Goal: Task Accomplishment & Management: Manage account settings

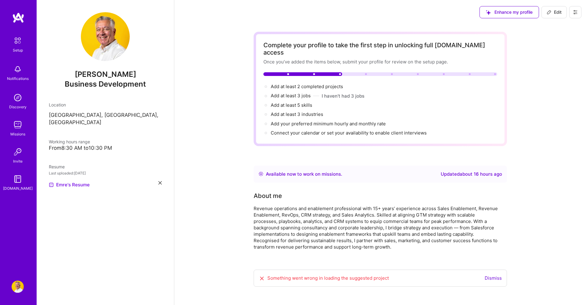
click at [557, 13] on span "Edit" at bounding box center [554, 12] width 15 height 6
select select "US"
select select "Right Now"
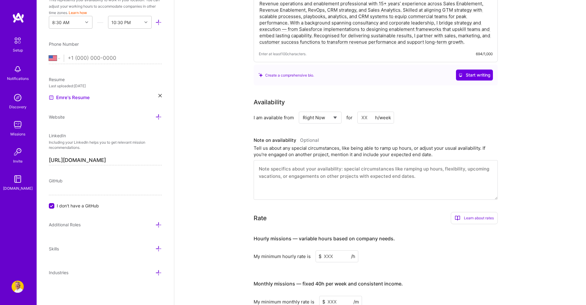
scroll to position [192, 0]
click at [335, 175] on textarea at bounding box center [376, 180] width 244 height 40
click at [87, 22] on icon at bounding box center [86, 22] width 3 height 3
click at [68, 100] on div "9:00 AM" at bounding box center [71, 103] width 44 height 11
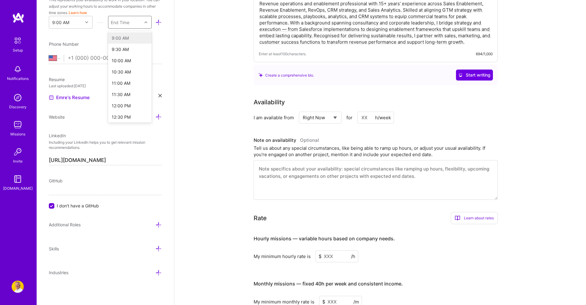
click at [145, 23] on icon at bounding box center [145, 22] width 3 height 3
click at [123, 71] on div "10:30 PM" at bounding box center [130, 71] width 44 height 11
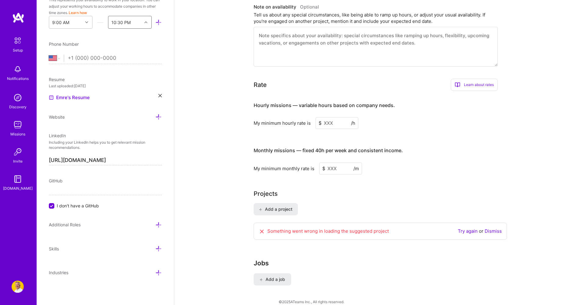
scroll to position [325, 0]
click at [273, 277] on span "Add a job" at bounding box center [272, 280] width 25 height 6
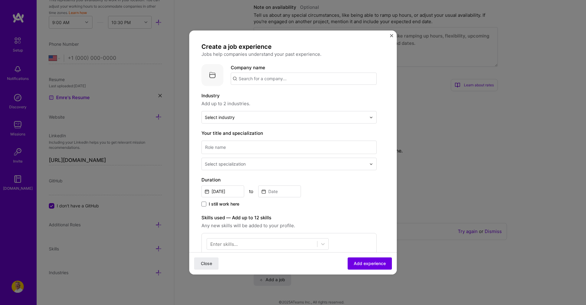
click at [267, 78] on input "text" at bounding box center [304, 79] width 146 height 12
click at [263, 94] on span "Sinera Sales Lab" at bounding box center [267, 94] width 36 height 6
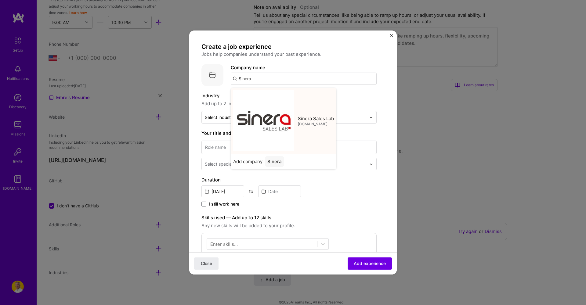
type input "Sinera Sales Lab"
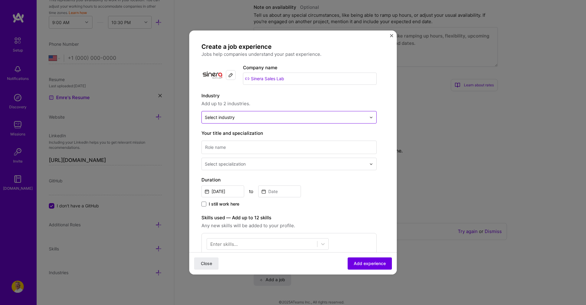
click at [279, 117] on input "text" at bounding box center [285, 117] width 161 height 6
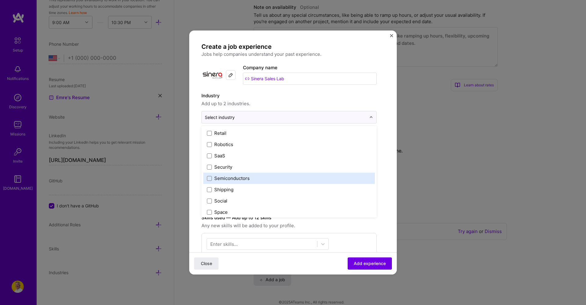
scroll to position [1197, 0]
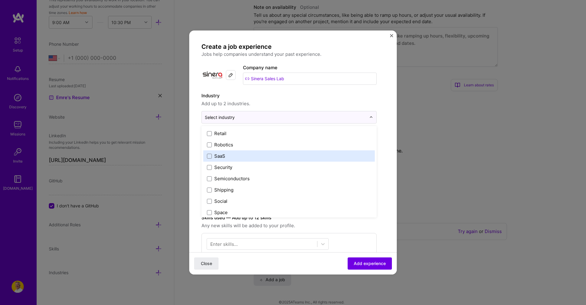
click at [269, 154] on label "SaaS" at bounding box center [289, 156] width 164 height 6
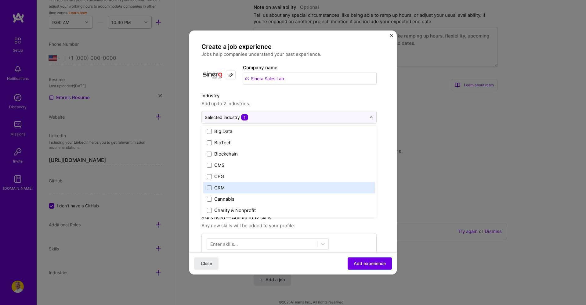
click at [248, 186] on label "CRM" at bounding box center [289, 188] width 164 height 6
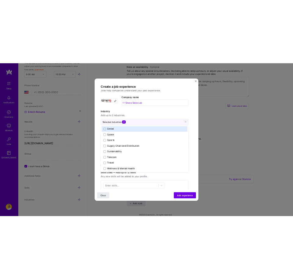
scroll to position [1267, 0]
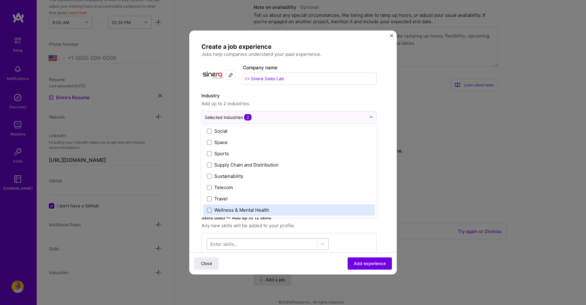
click at [274, 242] on div at bounding box center [262, 244] width 110 height 10
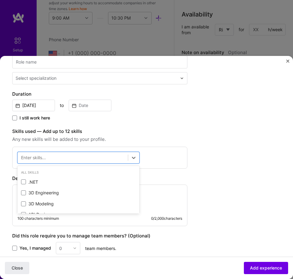
scroll to position [118, 0]
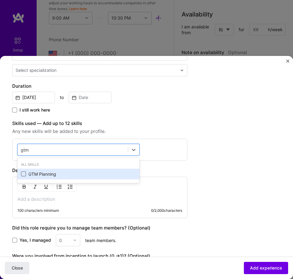
click at [25, 175] on span at bounding box center [23, 173] width 5 height 5
click at [0, 0] on input "checkbox" at bounding box center [0, 0] width 0 height 0
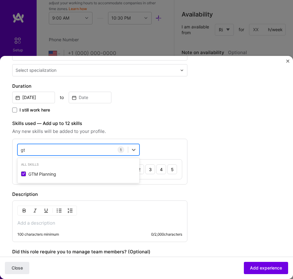
type input "g"
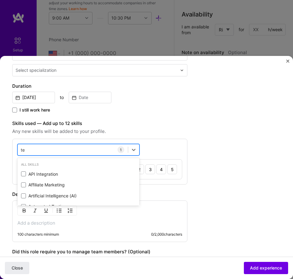
type input "t"
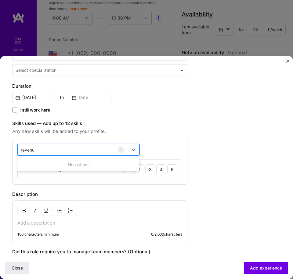
type input "revenue"
click at [17, 268] on button "Close" at bounding box center [17, 268] width 24 height 12
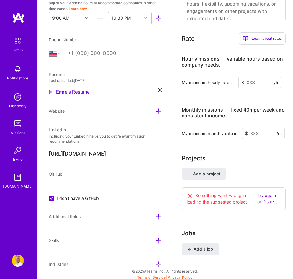
scroll to position [427, 0]
click at [204, 249] on button "Add a job" at bounding box center [201, 249] width 38 height 12
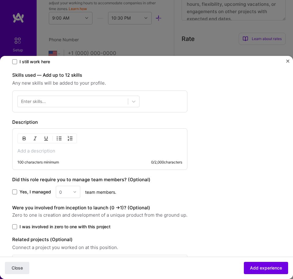
scroll to position [165, 0]
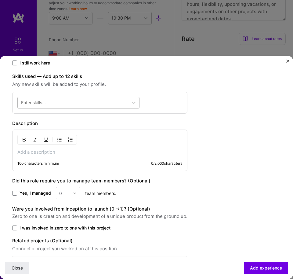
click at [74, 101] on div at bounding box center [73, 103] width 110 height 10
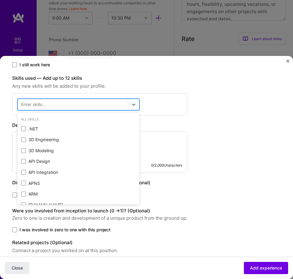
scroll to position [163, 0]
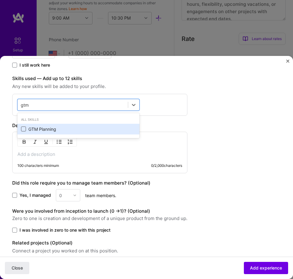
click at [24, 128] on span at bounding box center [23, 128] width 5 height 5
click at [0, 0] on input "checkbox" at bounding box center [0, 0] width 0 height 0
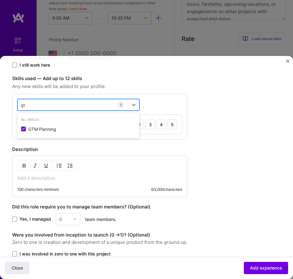
type input "g"
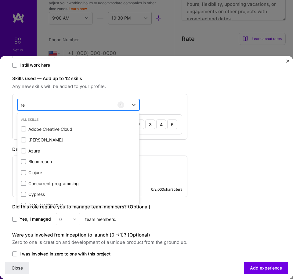
type input "r"
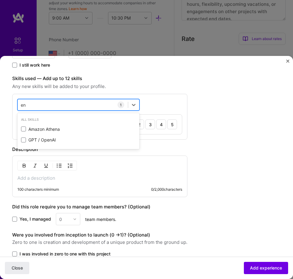
type input "e"
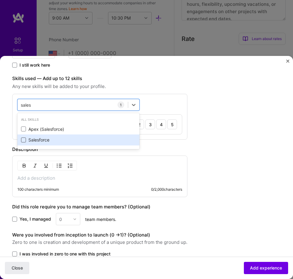
click at [25, 139] on span at bounding box center [23, 139] width 5 height 5
click at [0, 0] on input "checkbox" at bounding box center [0, 0] width 0 height 0
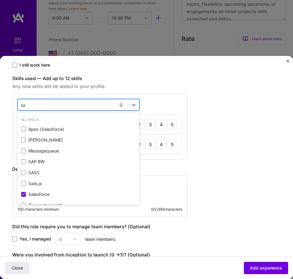
type input "s"
type input "c"
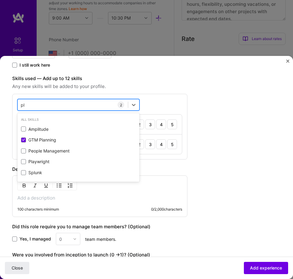
type input "p"
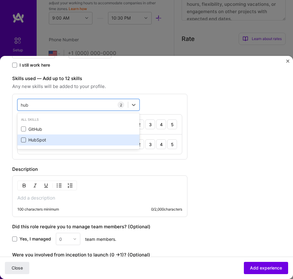
click at [24, 140] on span at bounding box center [23, 139] width 5 height 5
click at [0, 0] on input "checkbox" at bounding box center [0, 0] width 0 height 0
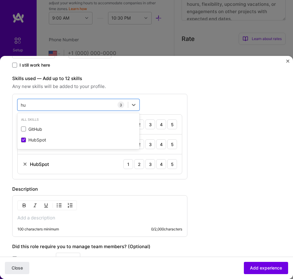
type input "h"
type input "f"
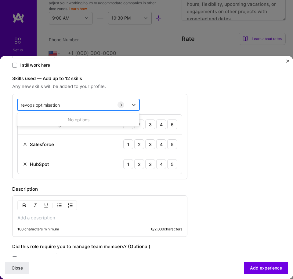
click at [88, 104] on div "revops optimisation revops optimisation" at bounding box center [73, 105] width 110 height 10
type input "revops optimisation"
click at [184, 70] on div "Create a job experience Jobs help companies understand your past experience. Co…" at bounding box center [99, 119] width 175 height 429
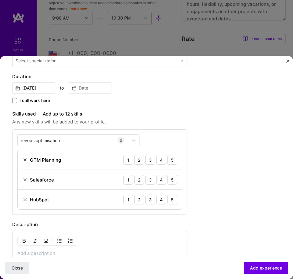
scroll to position [128, 0]
click at [175, 163] on div "5" at bounding box center [172, 160] width 10 height 10
drag, startPoint x: 172, startPoint y: 180, endPoint x: 171, endPoint y: 197, distance: 16.6
click at [173, 181] on div "5" at bounding box center [172, 180] width 10 height 10
drag, startPoint x: 171, startPoint y: 199, endPoint x: 154, endPoint y: 184, distance: 23.1
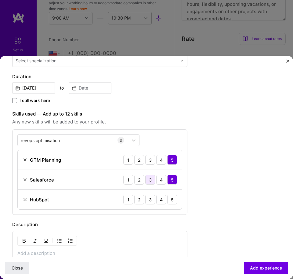
click at [171, 199] on div "5" at bounding box center [172, 199] width 10 height 10
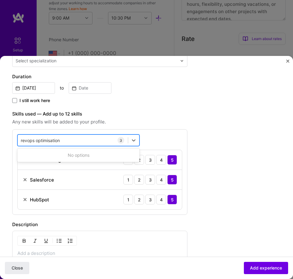
drag, startPoint x: 56, startPoint y: 140, endPoint x: 63, endPoint y: 140, distance: 6.4
click at [56, 140] on input "revops optimisation" at bounding box center [41, 140] width 41 height 6
click at [71, 140] on div "revops optimisation revops optimisation" at bounding box center [73, 141] width 110 height 10
click at [78, 141] on div "revops optimisation revops optimisation" at bounding box center [73, 141] width 110 height 10
click at [77, 138] on div "revops optimisation revops optimisation" at bounding box center [73, 141] width 110 height 10
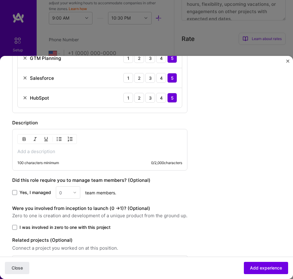
scroll to position [183, 0]
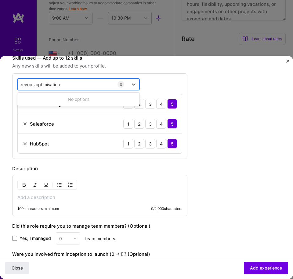
click at [87, 83] on div "revops optimisation revops optimisation" at bounding box center [73, 85] width 110 height 10
click at [63, 84] on div "revops optimisation revops optimisation" at bounding box center [73, 85] width 110 height 10
click at [17, 268] on button "Close" at bounding box center [17, 268] width 24 height 12
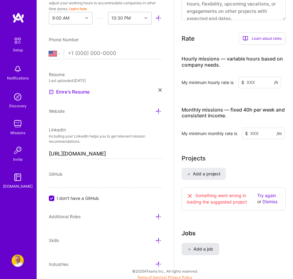
scroll to position [427, 0]
click at [204, 246] on span "Add a job" at bounding box center [200, 249] width 25 height 6
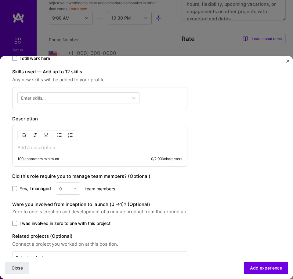
scroll to position [169, 0]
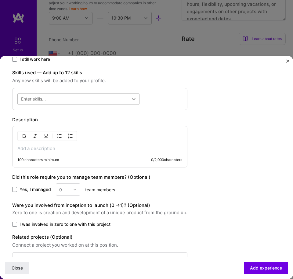
click at [139, 98] on div at bounding box center [133, 98] width 11 height 11
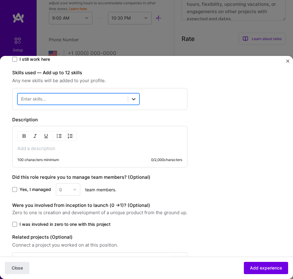
click at [135, 99] on icon at bounding box center [134, 99] width 4 height 2
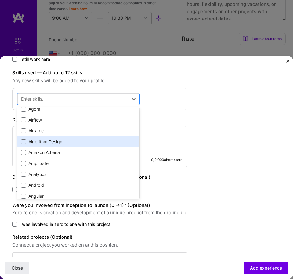
scroll to position [267, 0]
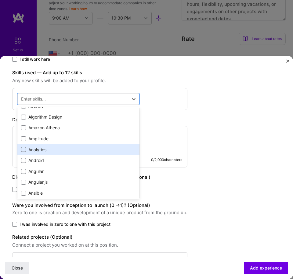
click at [64, 147] on div "Analytics" at bounding box center [78, 150] width 115 height 6
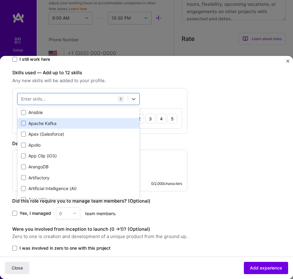
scroll to position [348, 0]
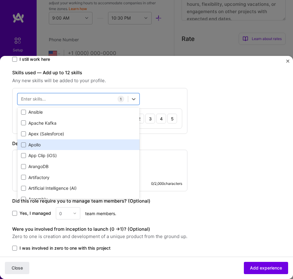
click at [66, 142] on div "Apollo" at bounding box center [78, 145] width 115 height 6
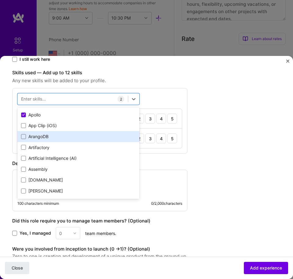
scroll to position [380, 0]
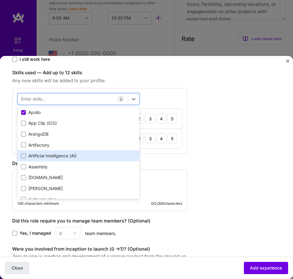
click at [70, 153] on div "Artificial Intelligence (AI)" at bounding box center [78, 156] width 115 height 6
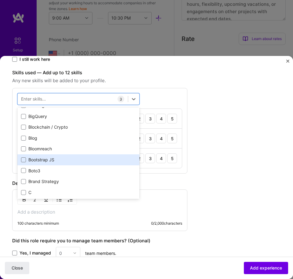
scroll to position [562, 0]
click at [71, 156] on div "Brand Strategy" at bounding box center [78, 159] width 115 height 6
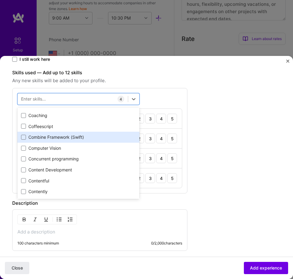
scroll to position [747, 0]
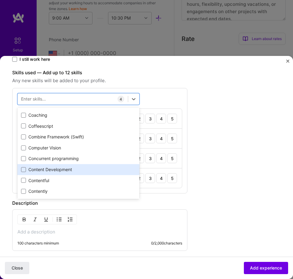
click at [67, 166] on div "Content Development" at bounding box center [78, 169] width 115 height 6
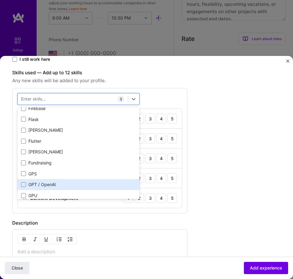
scroll to position [1477, 0]
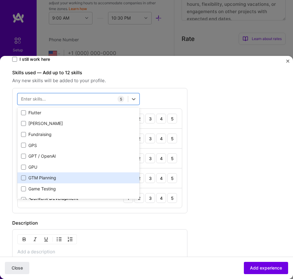
click at [70, 175] on div "GTM Planning" at bounding box center [78, 178] width 115 height 6
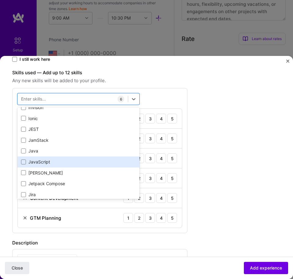
scroll to position [1863, 0]
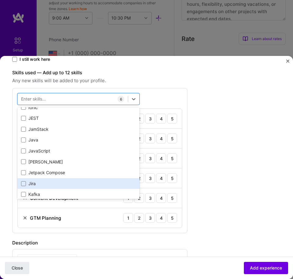
click at [61, 180] on div "Jira" at bounding box center [78, 183] width 115 height 6
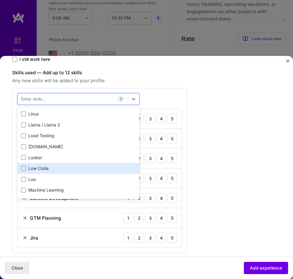
scroll to position [2052, 0]
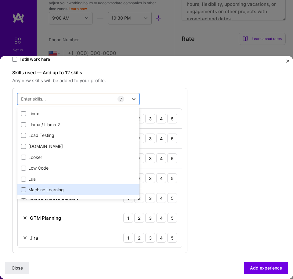
click at [76, 187] on div "Machine Learning" at bounding box center [78, 190] width 115 height 6
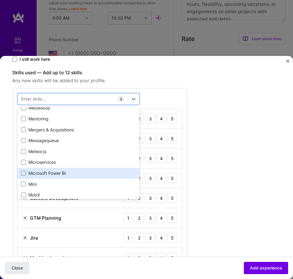
scroll to position [2193, 0]
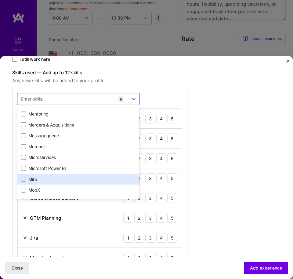
click at [75, 176] on div "Miro" at bounding box center [78, 179] width 115 height 6
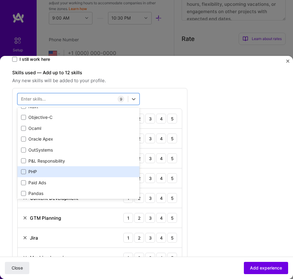
scroll to position [2453, 0]
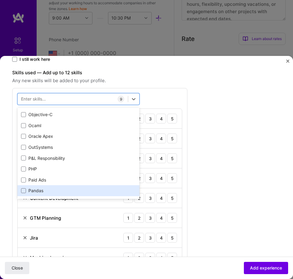
click at [71, 187] on div "Pandas" at bounding box center [78, 190] width 115 height 6
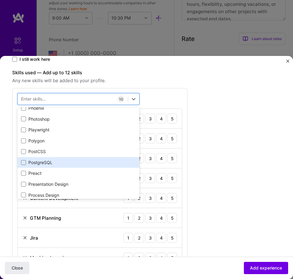
scroll to position [2604, 0]
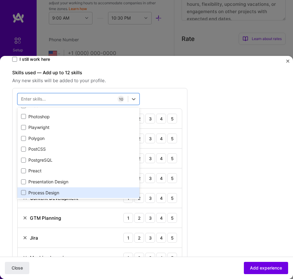
click at [71, 190] on div "Process Design" at bounding box center [78, 193] width 115 height 6
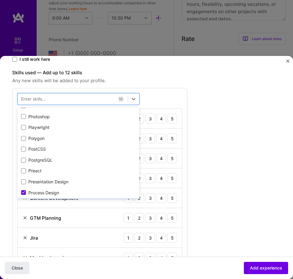
click at [66, 200] on div "Process Optimization" at bounding box center [78, 203] width 115 height 6
drag, startPoint x: 60, startPoint y: 169, endPoint x: 49, endPoint y: 179, distance: 14.5
click at [60, 211] on div "Product Analytics" at bounding box center [78, 214] width 115 height 6
click at [49, 222] on div "Product Design" at bounding box center [78, 225] width 115 height 6
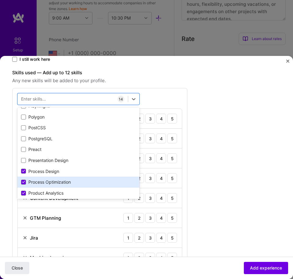
scroll to position [2628, 0]
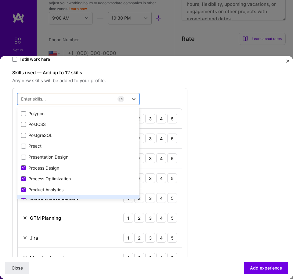
click at [56, 197] on div "Product Design" at bounding box center [78, 200] width 115 height 6
click at [54, 208] on div "Product Marketing" at bounding box center [78, 211] width 115 height 6
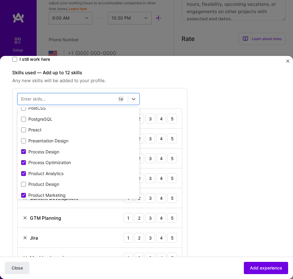
click at [55, 203] on div "Product Strategy" at bounding box center [78, 206] width 115 height 6
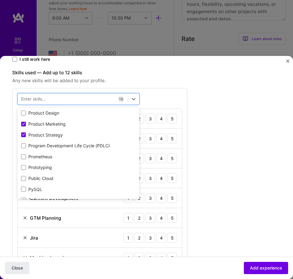
scroll to position [2740, 0]
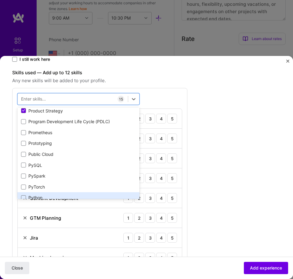
click at [82, 194] on div "Python" at bounding box center [78, 197] width 115 height 6
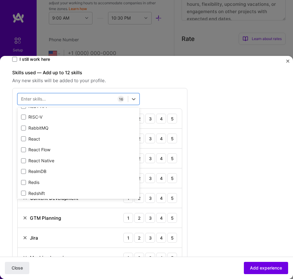
scroll to position [2918, 0]
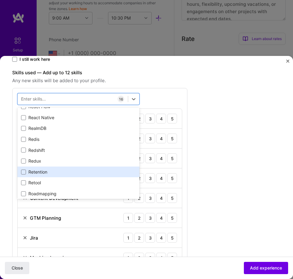
click at [65, 169] on div "Retention" at bounding box center [78, 172] width 115 height 6
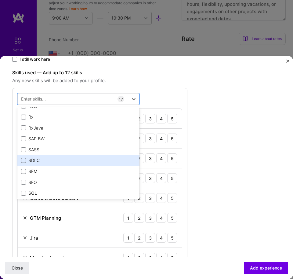
scroll to position [3071, 0]
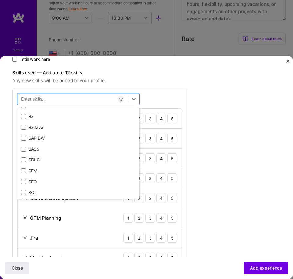
click at [64, 211] on div "Salesforce" at bounding box center [78, 214] width 115 height 6
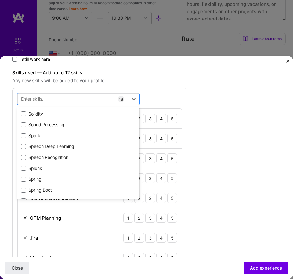
scroll to position [3377, 0]
click at [68, 198] on div "Stakeholder Management" at bounding box center [78, 201] width 115 height 6
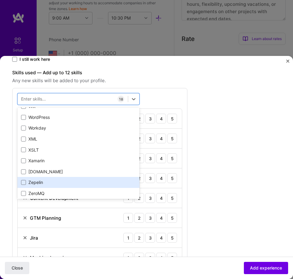
scroll to position [3961, 0]
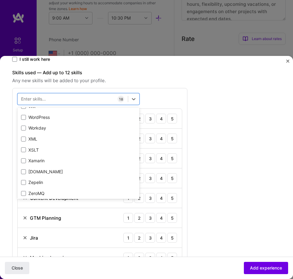
click at [221, 95] on div "Create a job experience Jobs help companies understand your past experience. Co…" at bounding box center [134, 262] width 244 height 727
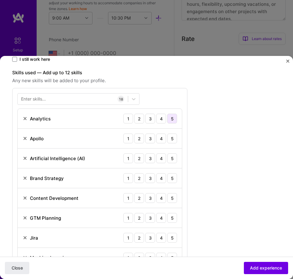
click at [171, 120] on div "5" at bounding box center [172, 119] width 10 height 10
click at [162, 137] on div "4" at bounding box center [161, 138] width 10 height 10
click at [161, 158] on div "4" at bounding box center [161, 158] width 10 height 10
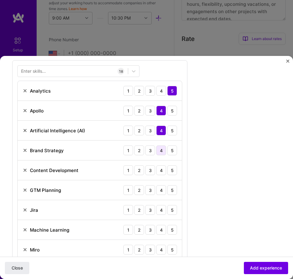
scroll to position [198, 0]
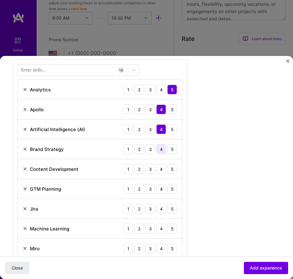
click at [163, 151] on div "4" at bounding box center [161, 149] width 10 height 10
click at [174, 165] on div "5" at bounding box center [172, 169] width 10 height 10
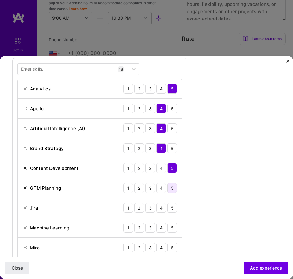
click at [173, 190] on div "5" at bounding box center [172, 188] width 10 height 10
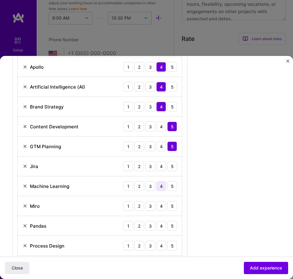
scroll to position [241, 0]
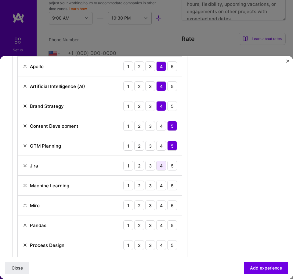
click at [160, 168] on div "4" at bounding box center [161, 166] width 10 height 10
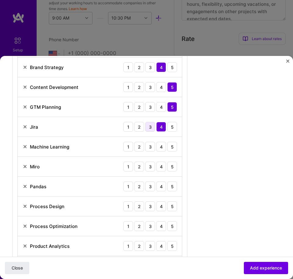
scroll to position [280, 0]
click at [152, 148] on div "3" at bounding box center [150, 146] width 10 height 10
click at [172, 166] on div "5" at bounding box center [172, 166] width 10 height 10
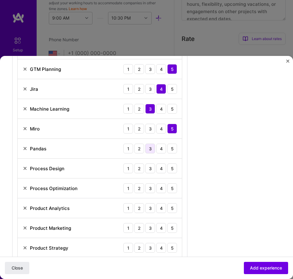
click at [151, 149] on div "3" at bounding box center [150, 148] width 10 height 10
click at [170, 170] on div "5" at bounding box center [172, 168] width 10 height 10
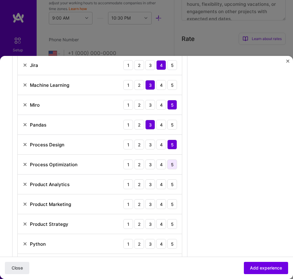
click at [175, 165] on div "5" at bounding box center [172, 164] width 10 height 10
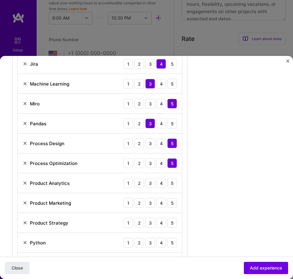
scroll to position [342, 0]
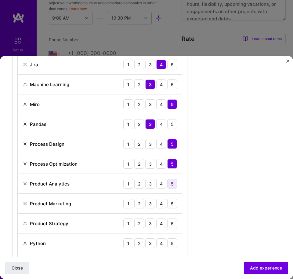
click at [173, 185] on div "5" at bounding box center [172, 184] width 10 height 10
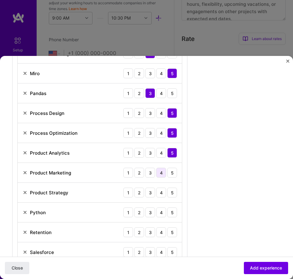
click at [162, 174] on div "4" at bounding box center [161, 173] width 10 height 10
click at [164, 194] on div "4" at bounding box center [161, 192] width 10 height 10
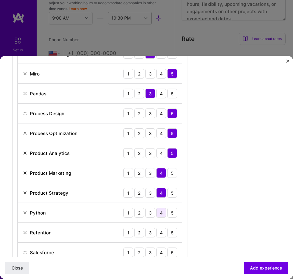
click at [161, 212] on div "4" at bounding box center [161, 213] width 10 height 10
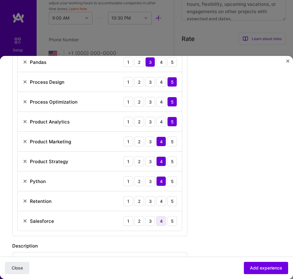
scroll to position [412, 0]
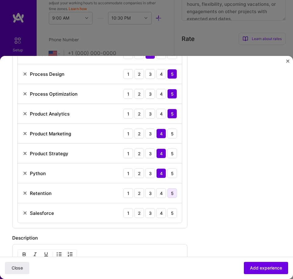
click at [172, 194] on div "5" at bounding box center [172, 193] width 10 height 10
click at [172, 213] on div "5" at bounding box center [172, 213] width 10 height 10
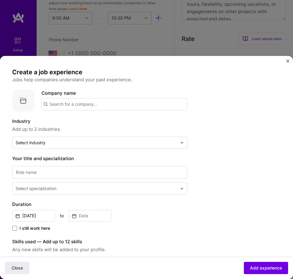
scroll to position [0, 0]
click at [100, 105] on input "text" at bounding box center [115, 104] width 146 height 12
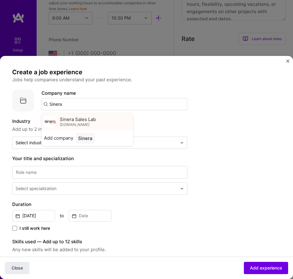
click at [96, 121] on div "Sinera Sales Lab [DOMAIN_NAME]" at bounding box center [88, 121] width 92 height 17
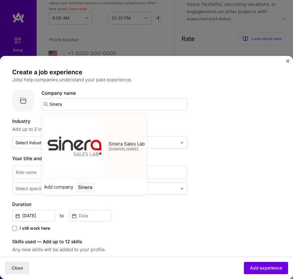
type input "Sinera Sales Lab"
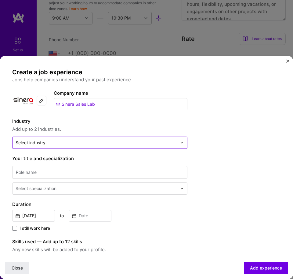
click at [107, 142] on input "text" at bounding box center [96, 143] width 161 height 6
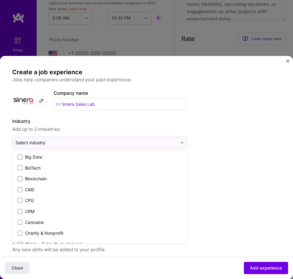
scroll to position [253, 0]
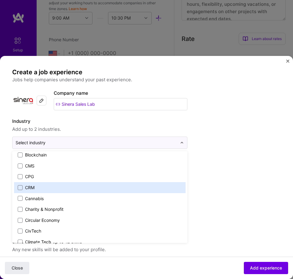
click at [118, 184] on label "CRM" at bounding box center [100, 187] width 164 height 6
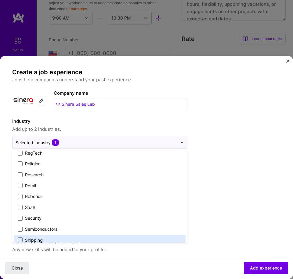
scroll to position [1123, 0]
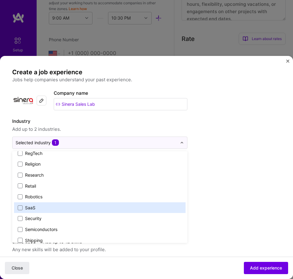
click at [113, 205] on label "SaaS" at bounding box center [100, 208] width 164 height 6
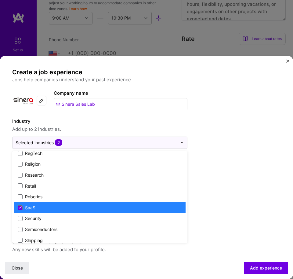
scroll to position [1121, 0]
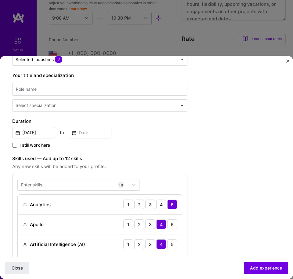
click at [27, 133] on input "[DATE]" at bounding box center [33, 133] width 43 height 12
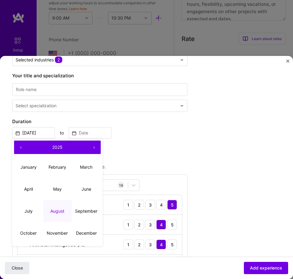
click at [21, 147] on button "‹" at bounding box center [20, 146] width 13 height 13
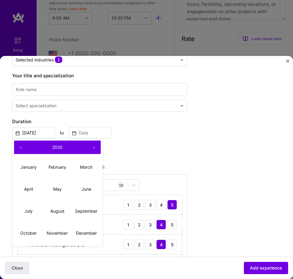
click at [21, 147] on button "‹" at bounding box center [20, 146] width 13 height 13
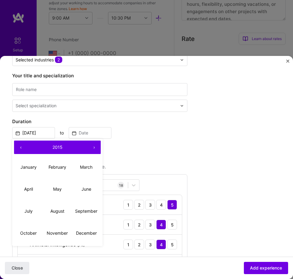
click at [21, 147] on button "‹" at bounding box center [20, 146] width 13 height 13
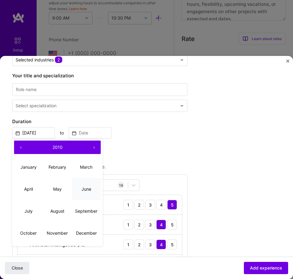
click at [87, 189] on abbr "June" at bounding box center [87, 188] width 10 height 5
type input "[DATE]"
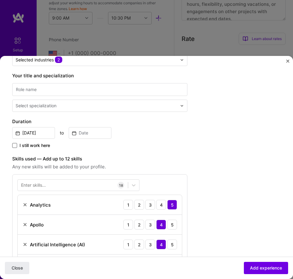
click at [15, 145] on span at bounding box center [14, 145] width 5 height 5
click at [0, 0] on input "I still work here" at bounding box center [0, 0] width 0 height 0
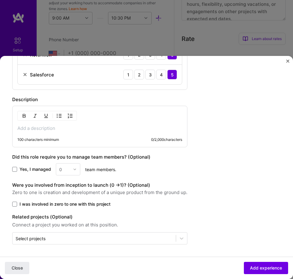
scroll to position [540, 0]
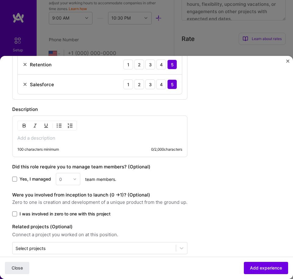
click at [32, 140] on p at bounding box center [99, 138] width 165 height 6
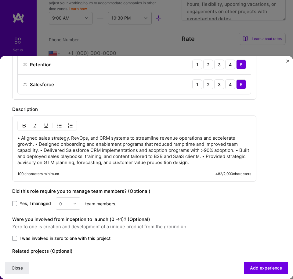
click at [35, 144] on p "• Aligned sales strategy, RevOps, and CRM systems to streamline revenue operati…" at bounding box center [134, 150] width 234 height 31
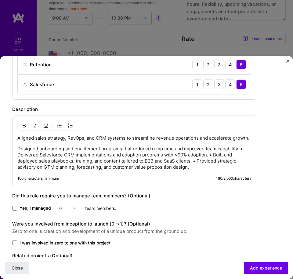
click at [242, 150] on p "Designed onboarding and enablement programs that reduced ramp time and improved…" at bounding box center [134, 158] width 234 height 24
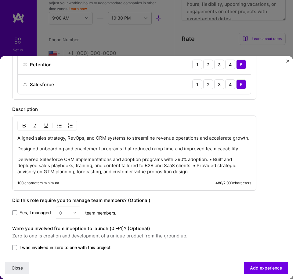
click at [213, 159] on p "Delivered Salesforce CRM implementations and adoption programs with >90% adopti…" at bounding box center [134, 165] width 234 height 18
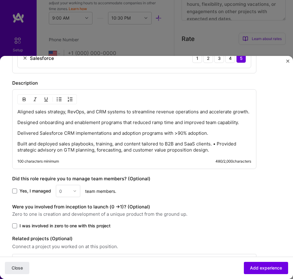
scroll to position [566, 0]
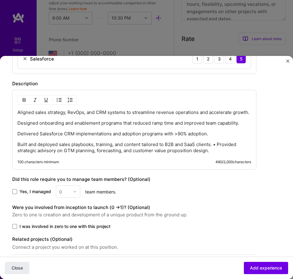
click at [214, 144] on p "Built and deployed sales playbooks, training, and content tailored to B2B and S…" at bounding box center [134, 147] width 234 height 12
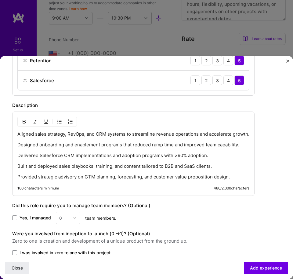
scroll to position [546, 0]
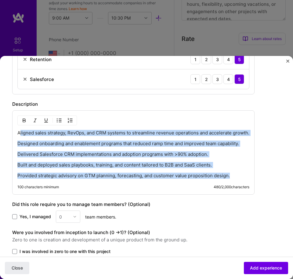
drag, startPoint x: 21, startPoint y: 132, endPoint x: 219, endPoint y: 170, distance: 201.2
click at [246, 174] on div "Aligned sales strategy, RevOps, and CRM systems to streamline revenue operation…" at bounding box center [133, 154] width 232 height 49
click at [60, 120] on img "button" at bounding box center [59, 120] width 5 height 5
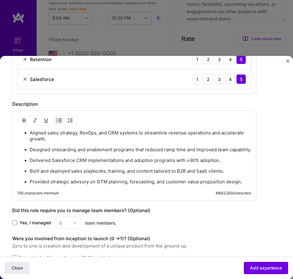
click at [67, 141] on p "Aligned sales strategy, RevOps, and CRM systems to streamline revenue operation…" at bounding box center [141, 136] width 222 height 12
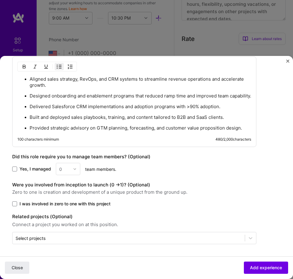
scroll to position [605, 0]
click at [264, 267] on span "Add experience" at bounding box center [266, 267] width 32 height 6
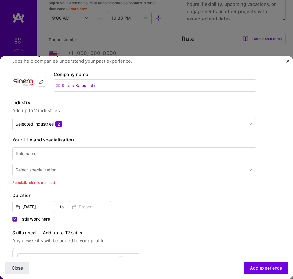
scroll to position [18, 0]
click at [41, 154] on input at bounding box center [134, 153] width 244 height 13
paste input "Lead Consultant (RevOps | Enablement | CRM)"
type input "Lead Consultant (RevOps | Enablement | CRM)"
click at [139, 172] on input "text" at bounding box center [132, 170] width 232 height 6
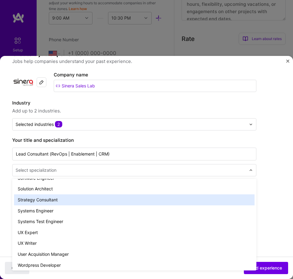
scroll to position [660, 0]
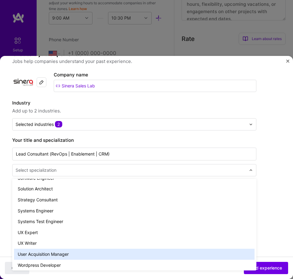
click at [61, 248] on div "User Acquisition Manager" at bounding box center [134, 253] width 241 height 11
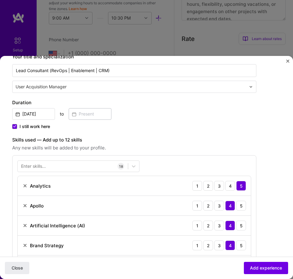
scroll to position [115, 0]
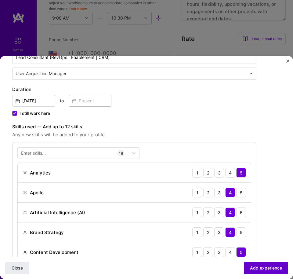
click at [264, 267] on span "Add experience" at bounding box center [266, 268] width 32 height 6
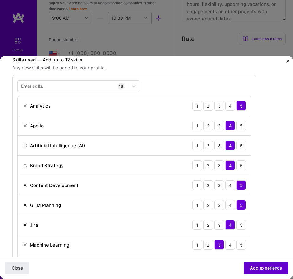
scroll to position [182, 0]
click at [264, 267] on span "Add experience" at bounding box center [266, 268] width 32 height 6
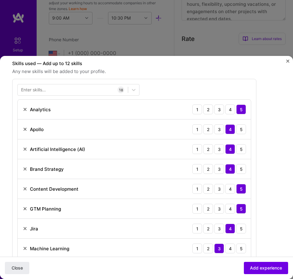
scroll to position [181, 0]
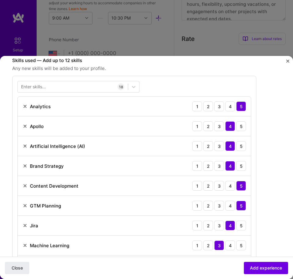
click at [27, 165] on img at bounding box center [25, 165] width 5 height 5
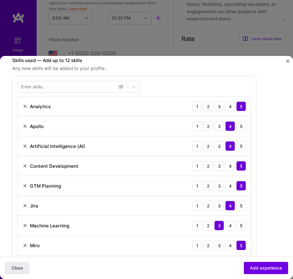
click at [27, 165] on img at bounding box center [25, 165] width 5 height 5
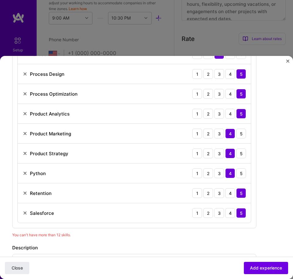
scroll to position [373, 0]
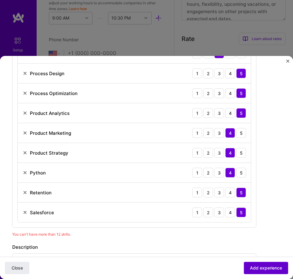
click at [273, 267] on span "Add experience" at bounding box center [266, 268] width 32 height 6
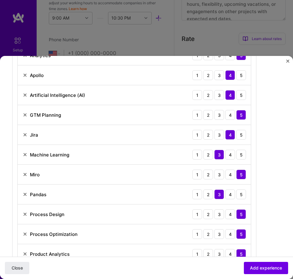
scroll to position [241, 0]
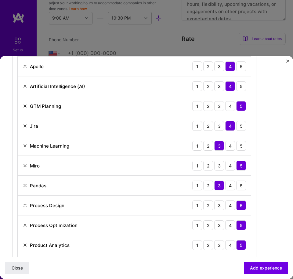
click at [25, 145] on img at bounding box center [25, 145] width 5 height 5
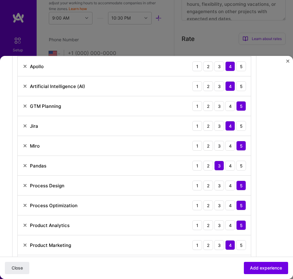
click at [24, 164] on img at bounding box center [25, 165] width 5 height 5
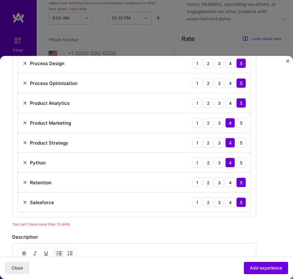
scroll to position [307, 0]
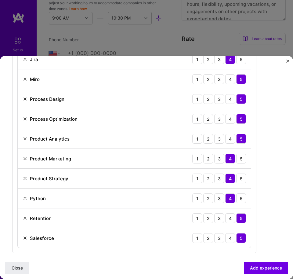
click at [25, 157] on img at bounding box center [25, 158] width 5 height 5
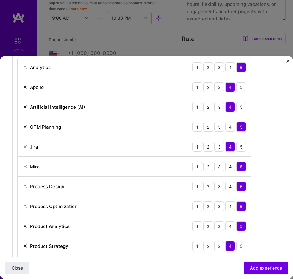
scroll to position [220, 0]
click at [24, 145] on img at bounding box center [25, 146] width 5 height 5
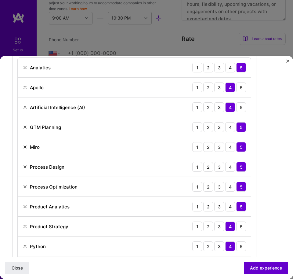
click at [267, 263] on button "Add experience" at bounding box center [266, 268] width 44 height 12
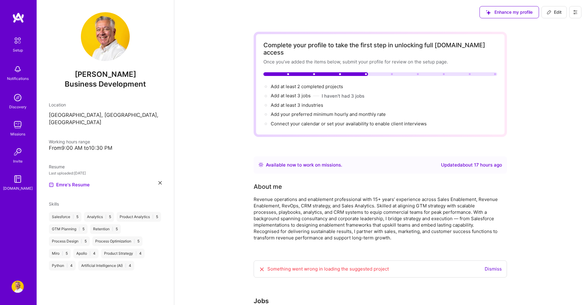
scroll to position [0, 0]
click at [553, 13] on span "Edit" at bounding box center [554, 12] width 15 height 6
select select "US"
select select "Right Now"
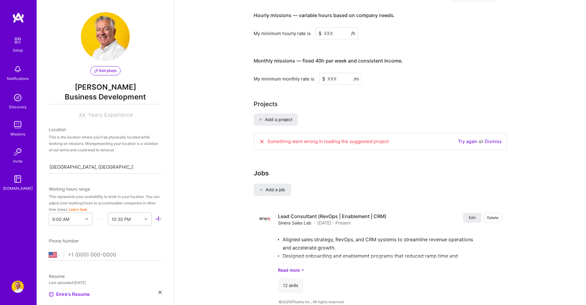
scroll to position [405, 0]
click at [271, 187] on span "Add a job" at bounding box center [272, 190] width 25 height 6
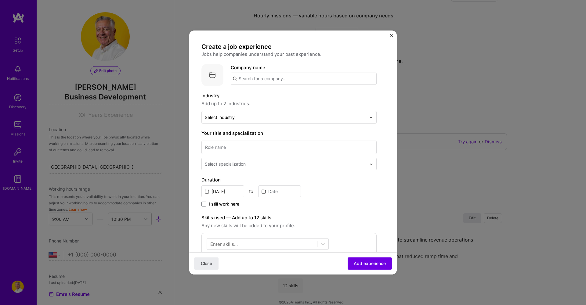
click at [280, 79] on input "text" at bounding box center [304, 79] width 146 height 12
type input "[PERSON_NAME] ve kirtasiye"
click at [206, 264] on button "Close" at bounding box center [206, 264] width 24 height 12
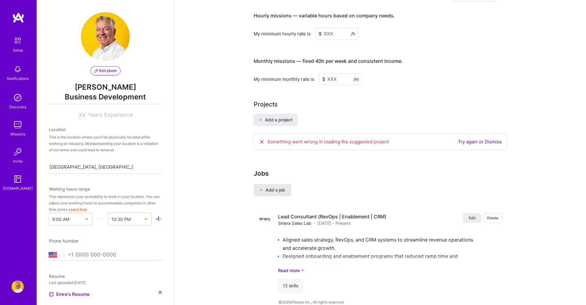
click at [271, 187] on span "Add a job" at bounding box center [272, 190] width 25 height 6
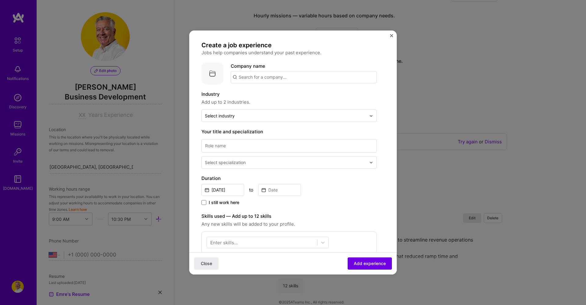
click at [294, 81] on input "text" at bounding box center [304, 77] width 146 height 12
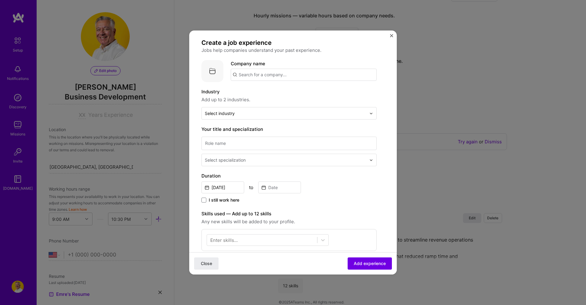
scroll to position [5, 0]
type input "u"
click at [241, 75] on input "umur [PERSON_NAME] ve Kırtasiye" at bounding box center [304, 74] width 146 height 12
type input "[PERSON_NAME] ve Kırtasiye"
click at [286, 90] on div "[PERSON_NAME] ve Kırtasiye" at bounding box center [300, 91] width 71 height 11
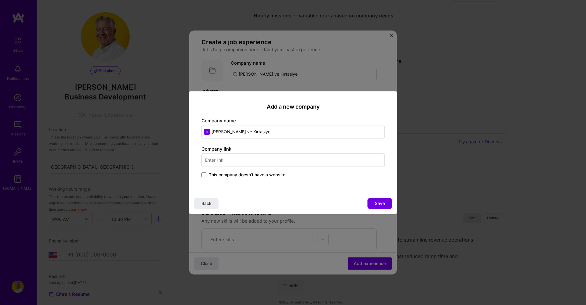
click at [241, 159] on input "text" at bounding box center [292, 160] width 183 height 13
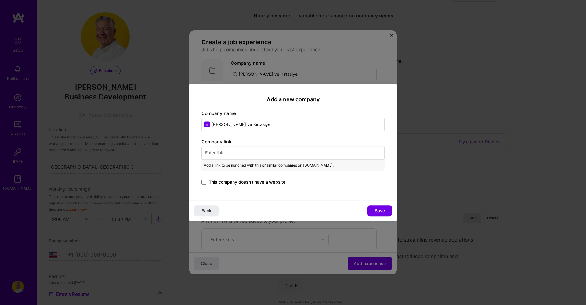
paste input "[URL][DOMAIN_NAME]"
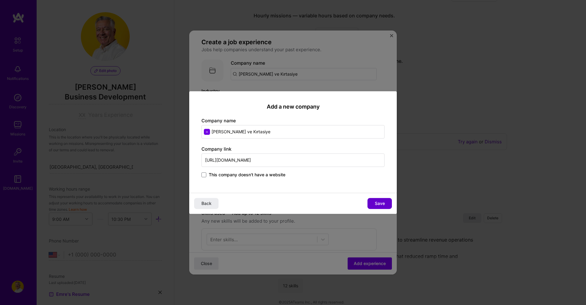
type input "[URL][DOMAIN_NAME]"
click at [387, 204] on button "Save" at bounding box center [380, 203] width 24 height 11
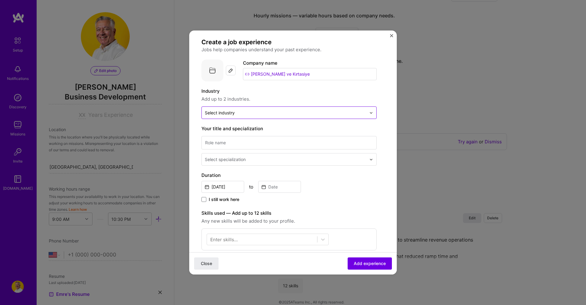
click at [261, 114] on input "text" at bounding box center [285, 113] width 161 height 6
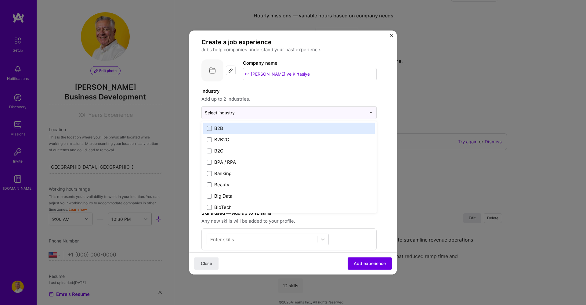
click at [263, 128] on label "B2B" at bounding box center [289, 128] width 164 height 6
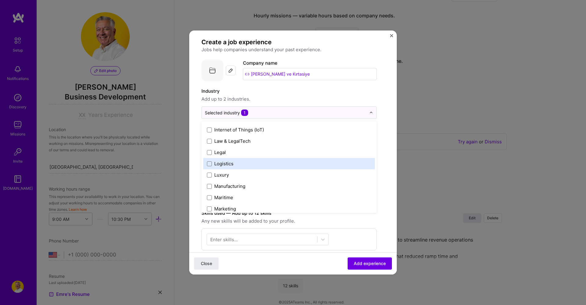
scroll to position [859, 0]
click at [277, 162] on label "Manufacturing" at bounding box center [289, 162] width 164 height 6
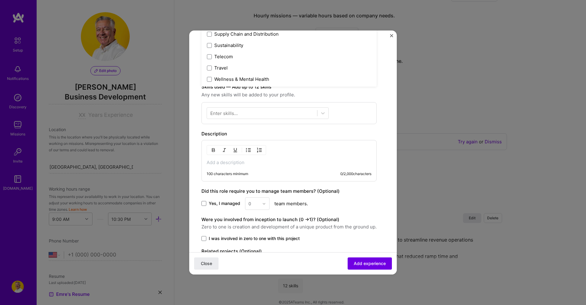
scroll to position [130, 0]
click at [239, 162] on p at bounding box center [289, 163] width 165 height 6
paste div
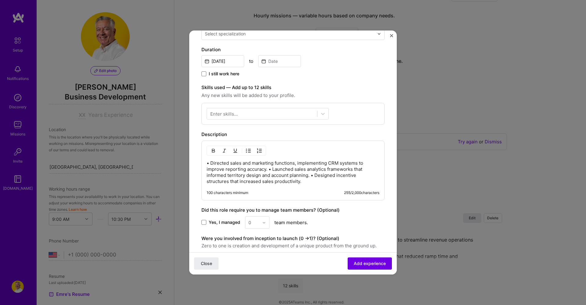
click at [212, 164] on p "• Directed sales and marketing functions, implementing CRM systems to improve r…" at bounding box center [293, 172] width 173 height 24
click at [255, 170] on p "Directed sales and marketing functions, implementing CRM systems to improve rep…" at bounding box center [293, 172] width 173 height 24
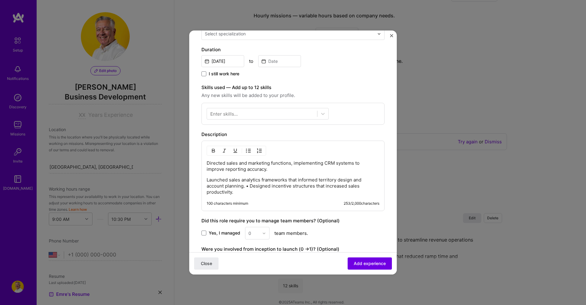
click at [250, 187] on p "Launched sales analytics frameworks that informed territory design and account …" at bounding box center [293, 186] width 173 height 18
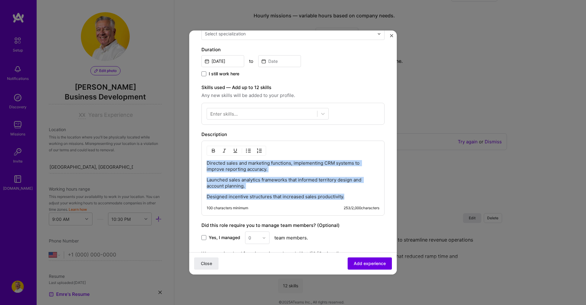
drag, startPoint x: 208, startPoint y: 162, endPoint x: 370, endPoint y: 205, distance: 168.0
click at [370, 205] on div "Directed sales and marketing functions, implementing CRM systems to improve rep…" at bounding box center [292, 178] width 183 height 75
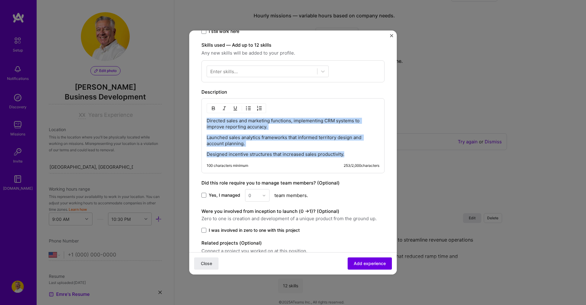
click at [249, 109] on img "button" at bounding box center [248, 108] width 5 height 5
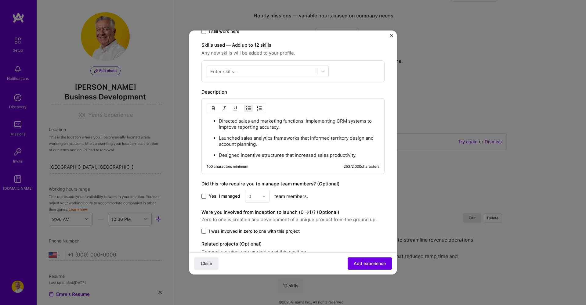
click at [203, 196] on span at bounding box center [203, 196] width 5 height 5
click at [0, 0] on input "Yes, I managed" at bounding box center [0, 0] width 0 height 0
click at [264, 196] on img at bounding box center [264, 197] width 4 height 4
click at [254, 195] on input "text" at bounding box center [253, 196] width 11 height 6
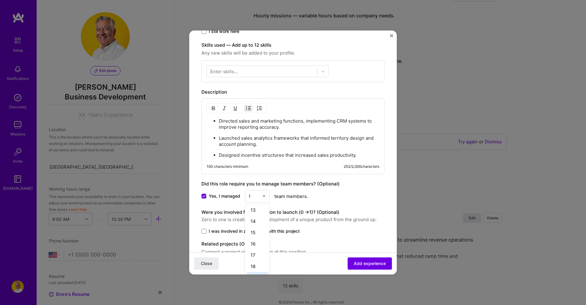
scroll to position [0, 0]
type input "110"
click at [364, 188] on div "Did this role require you to manage team members? (Optional) Yes, I managed 0 r…" at bounding box center [292, 191] width 183 height 22
click at [264, 197] on img at bounding box center [264, 197] width 4 height 4
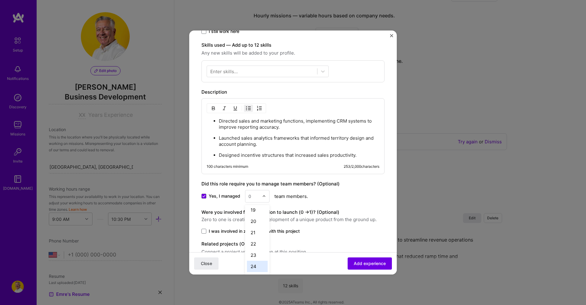
click at [258, 268] on div "24" at bounding box center [257, 266] width 21 height 11
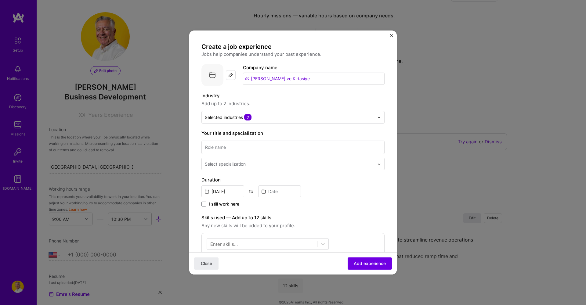
scroll to position [0, 0]
click at [237, 146] on input at bounding box center [292, 147] width 183 height 13
paste input "Sales and Marketing Lead"
type input "Sales and Marketing Lead"
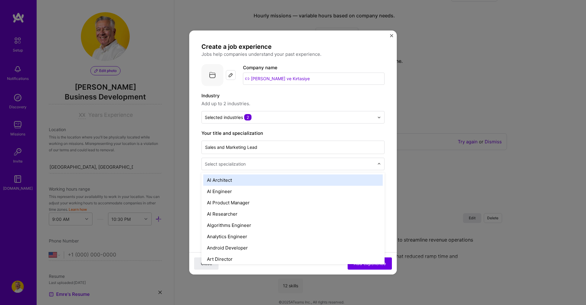
click at [314, 167] on div at bounding box center [290, 164] width 171 height 8
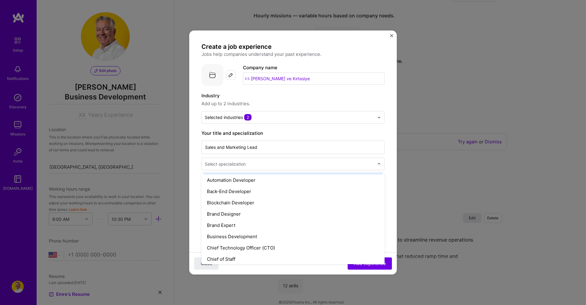
scroll to position [104, 0]
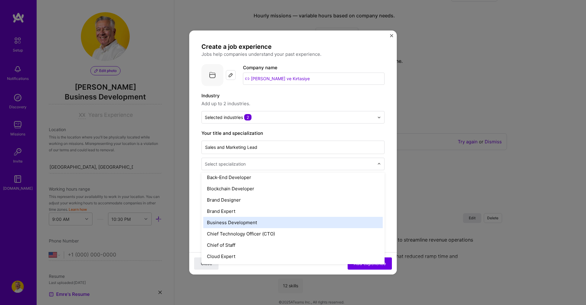
click at [253, 223] on div "Business Development" at bounding box center [292, 222] width 179 height 11
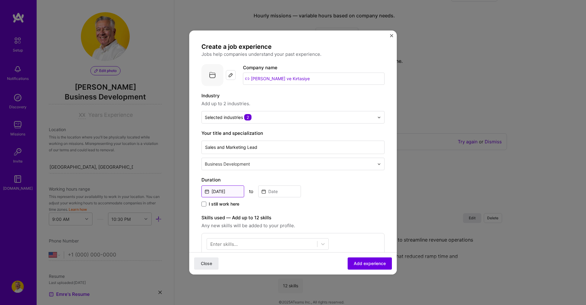
click at [223, 193] on input "[DATE]" at bounding box center [222, 192] width 43 height 12
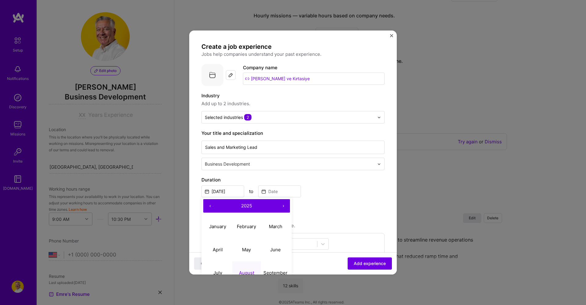
click at [209, 207] on button "‹" at bounding box center [209, 205] width 13 height 13
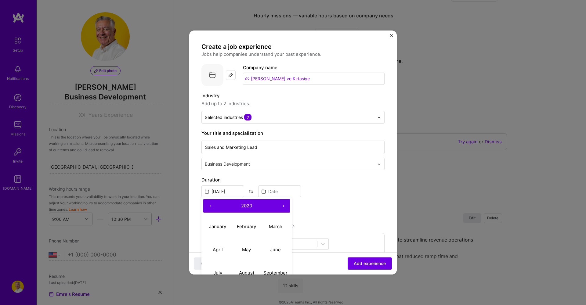
click at [209, 207] on button "‹" at bounding box center [209, 205] width 13 height 13
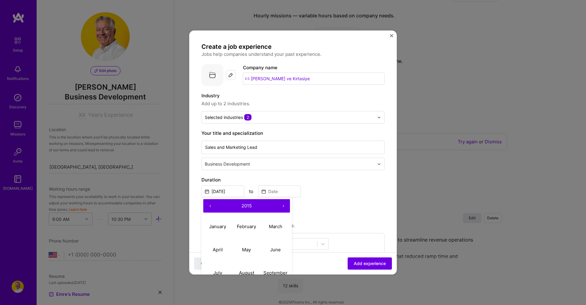
click at [209, 207] on button "‹" at bounding box center [209, 205] width 13 height 13
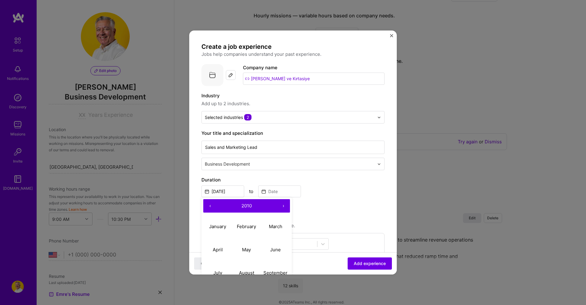
click at [209, 207] on button "‹" at bounding box center [209, 205] width 13 height 13
click at [278, 248] on abbr "June" at bounding box center [275, 250] width 11 height 6
type input "[DATE]"
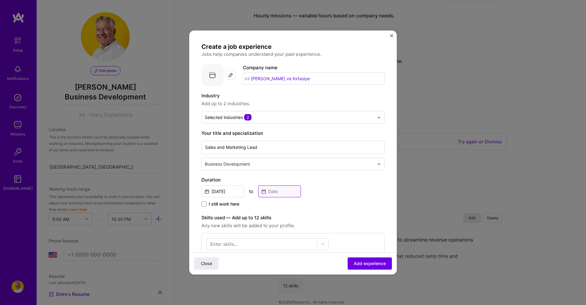
click at [289, 191] on input at bounding box center [279, 192] width 43 height 12
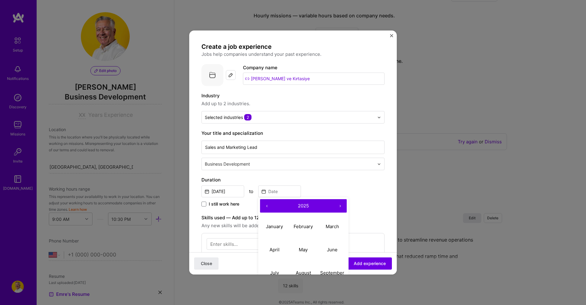
click at [268, 206] on button "‹" at bounding box center [266, 205] width 13 height 13
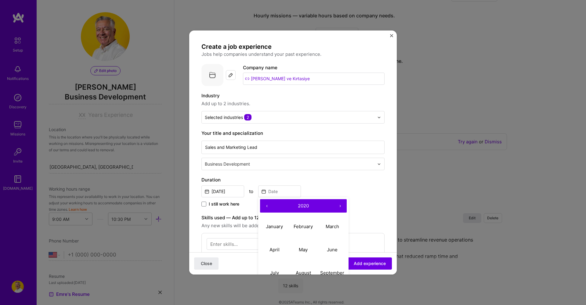
click at [268, 206] on button "‹" at bounding box center [266, 205] width 13 height 13
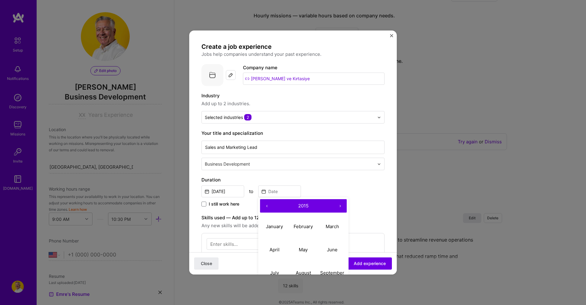
click at [268, 206] on button "‹" at bounding box center [266, 205] width 13 height 13
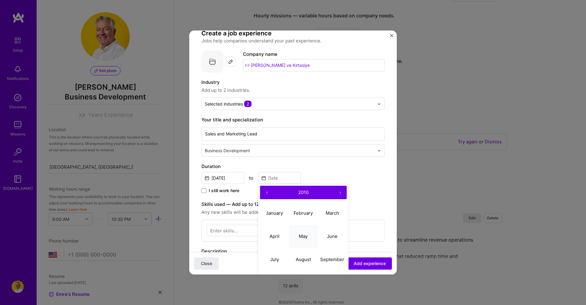
scroll to position [15, 0]
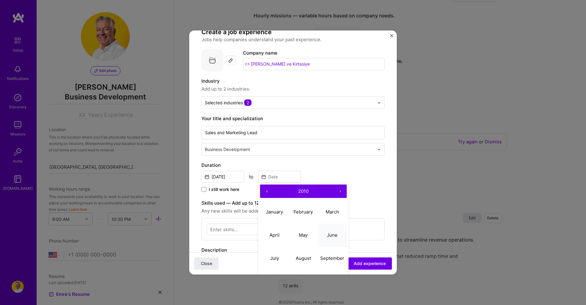
click at [333, 234] on abbr "June" at bounding box center [332, 235] width 11 height 6
type input "[DATE]"
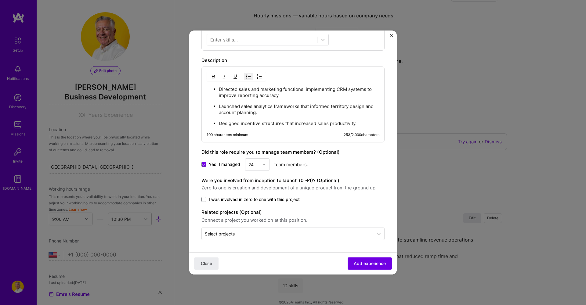
scroll to position [205, 0]
click at [375, 264] on span "Add experience" at bounding box center [370, 264] width 32 height 6
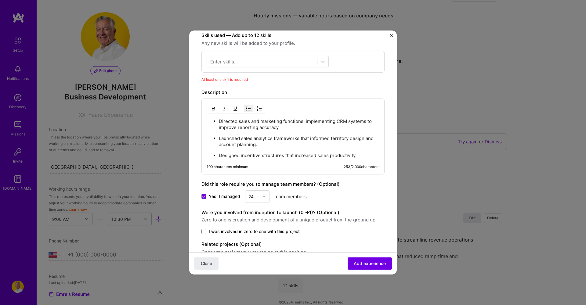
scroll to position [143, 0]
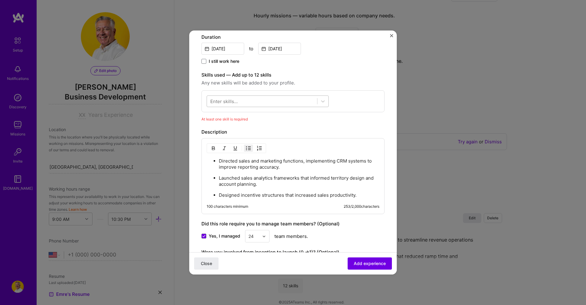
click at [259, 100] on div at bounding box center [262, 101] width 110 height 10
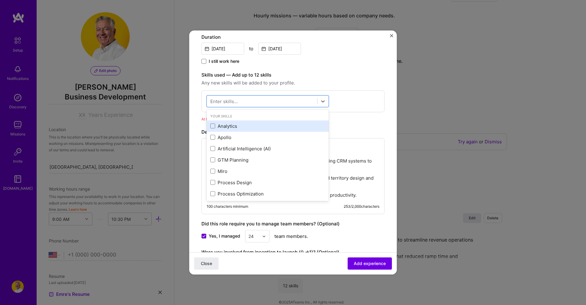
click at [231, 127] on div "Analytics" at bounding box center [267, 126] width 115 height 6
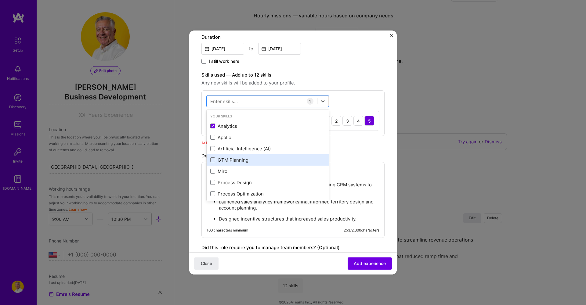
drag, startPoint x: 242, startPoint y: 160, endPoint x: 247, endPoint y: 158, distance: 5.8
click at [242, 160] on div "GTM Planning" at bounding box center [267, 160] width 115 height 6
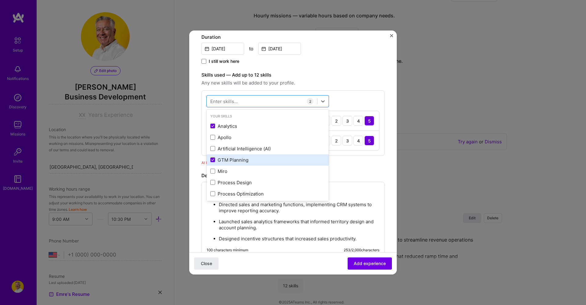
scroll to position [38, 0]
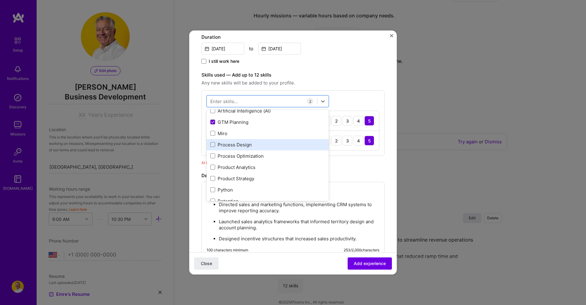
click at [236, 143] on div "Process Design" at bounding box center [267, 145] width 115 height 6
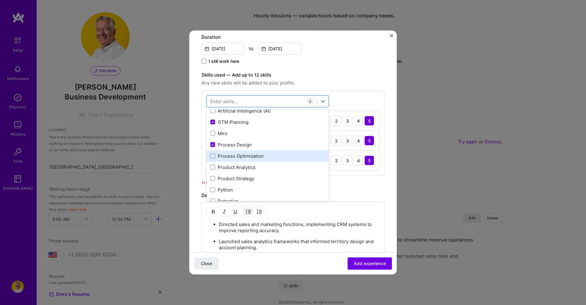
click at [237, 155] on div "Process Optimization" at bounding box center [267, 156] width 115 height 6
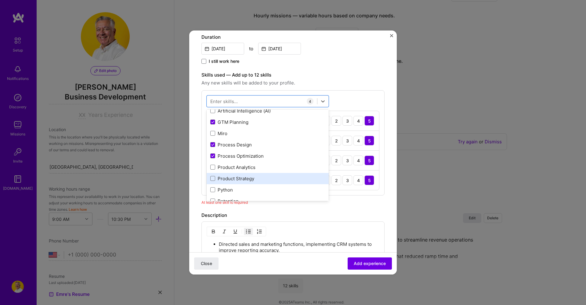
drag, startPoint x: 236, startPoint y: 167, endPoint x: 235, endPoint y: 178, distance: 10.7
click at [235, 168] on div "Product Analytics" at bounding box center [267, 167] width 115 height 6
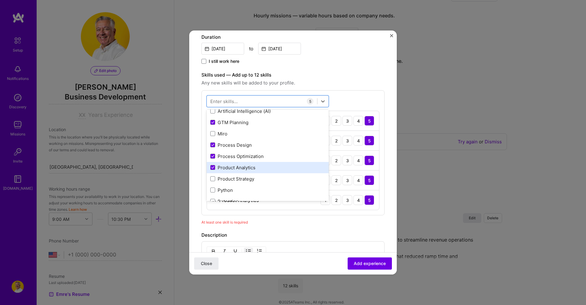
drag, startPoint x: 236, startPoint y: 178, endPoint x: 250, endPoint y: 163, distance: 20.3
click at [236, 177] on div "Product Strategy" at bounding box center [267, 179] width 115 height 6
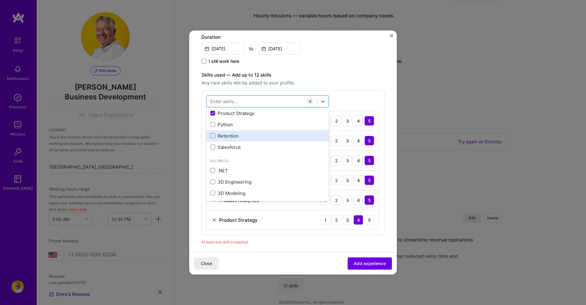
scroll to position [104, 0]
click at [235, 137] on div "Retention" at bounding box center [267, 135] width 115 height 6
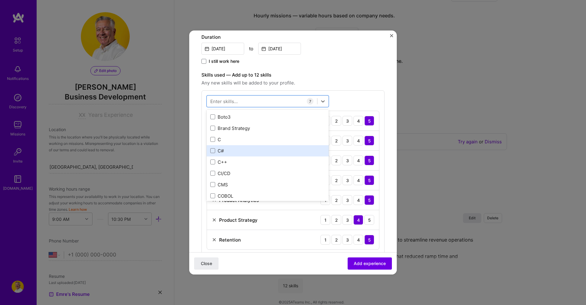
scroll to position [735, 0]
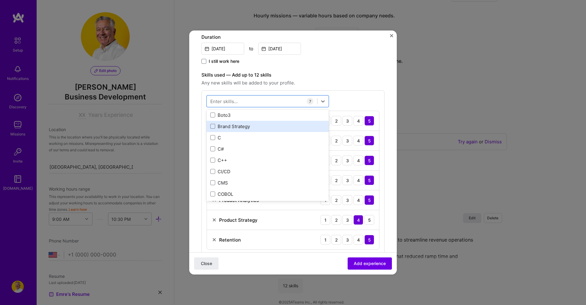
drag, startPoint x: 245, startPoint y: 125, endPoint x: 253, endPoint y: 131, distance: 10.3
click at [245, 125] on div "Brand Strategy" at bounding box center [267, 126] width 115 height 6
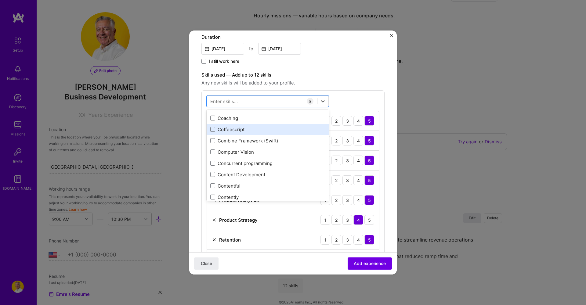
scroll to position [913, 0]
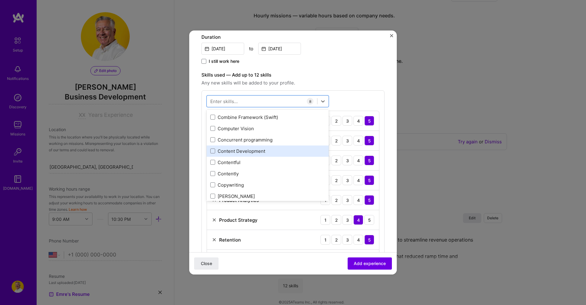
click at [249, 152] on div "Content Development" at bounding box center [267, 151] width 115 height 6
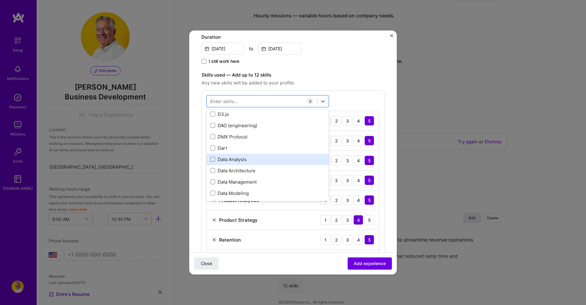
scroll to position [1096, 0]
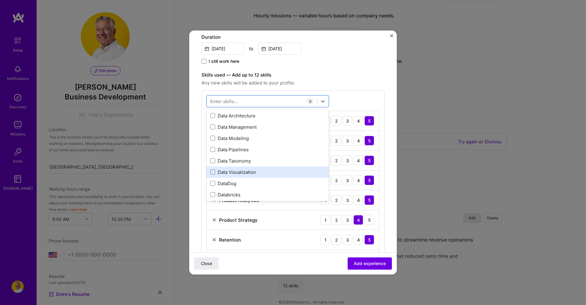
click at [244, 172] on div "Data Visualization" at bounding box center [267, 172] width 115 height 6
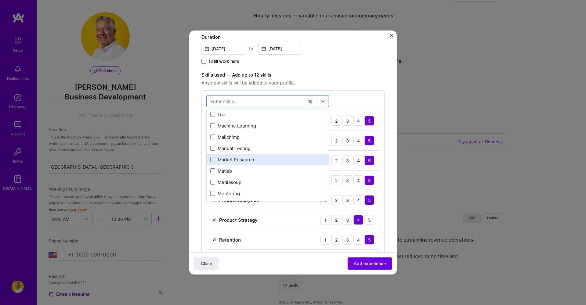
click at [264, 161] on div "Market Research" at bounding box center [267, 160] width 115 height 6
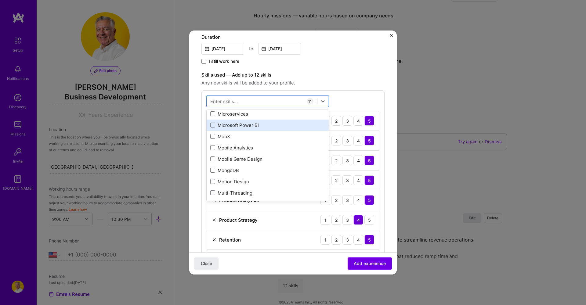
click at [256, 124] on div "Microsoft Power BI" at bounding box center [267, 125] width 115 height 6
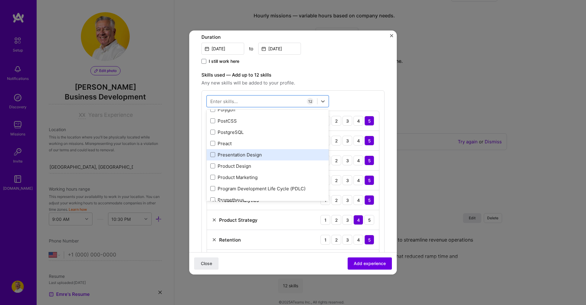
scroll to position [2875, 0]
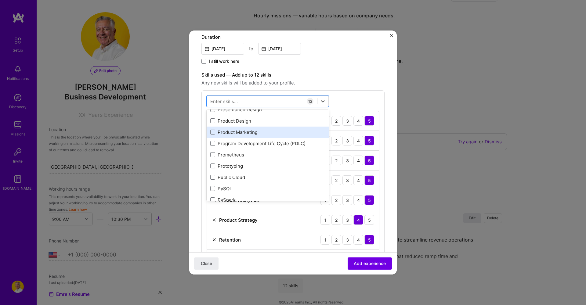
click at [256, 132] on div "Product Marketing" at bounding box center [267, 132] width 115 height 6
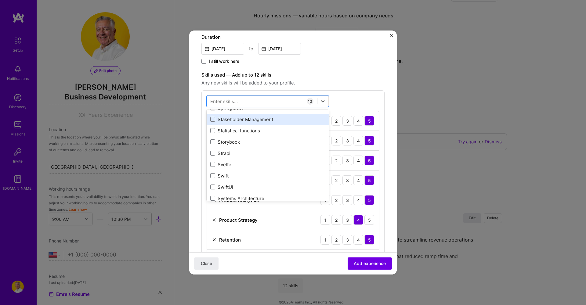
click at [259, 122] on div "Stakeholder Management" at bounding box center [267, 119] width 115 height 6
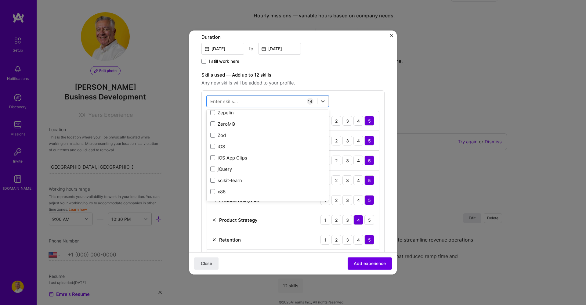
click at [337, 79] on div "Skills used — Add up to 12 skills Any new skills will be added to your profile." at bounding box center [292, 78] width 183 height 15
click at [294, 102] on div at bounding box center [262, 101] width 110 height 10
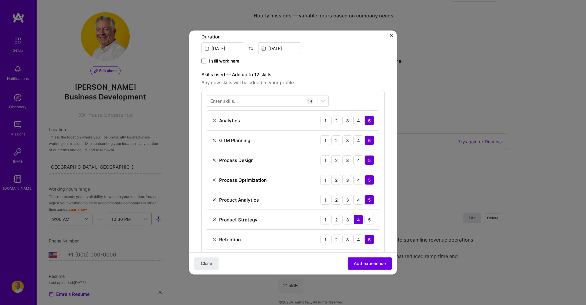
click at [345, 74] on label "Skills used — Add up to 12 skills" at bounding box center [292, 74] width 183 height 7
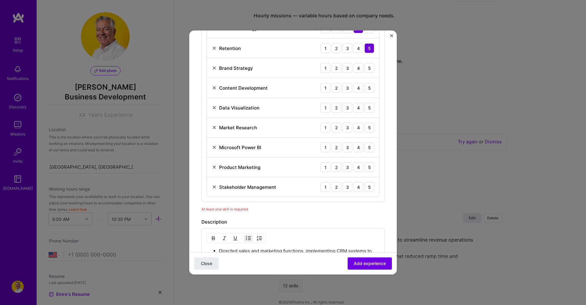
scroll to position [317, 0]
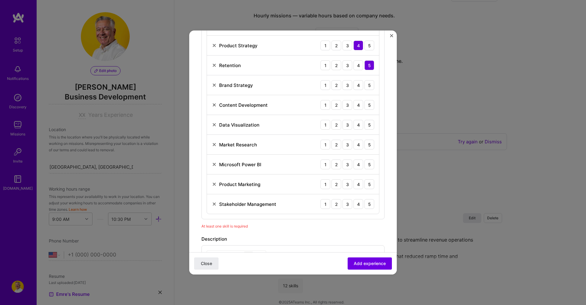
click at [214, 205] on img at bounding box center [214, 204] width 5 height 5
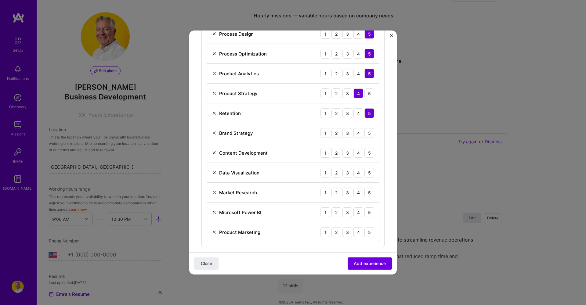
scroll to position [269, 0]
click at [213, 133] on img at bounding box center [214, 133] width 5 height 5
click at [370, 263] on span "Add experience" at bounding box center [370, 264] width 32 height 6
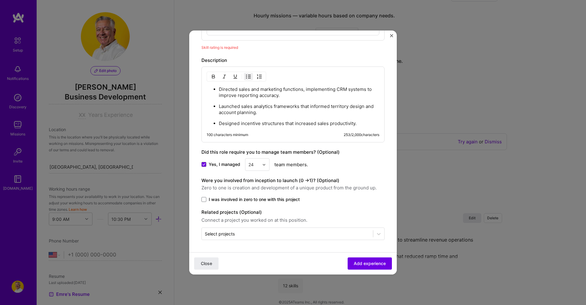
scroll to position [457, 0]
click at [369, 263] on span "Add experience" at bounding box center [370, 264] width 32 height 6
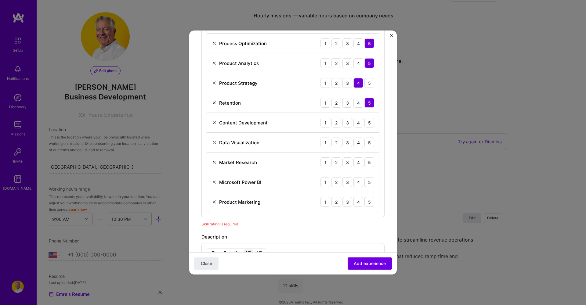
scroll to position [284, 0]
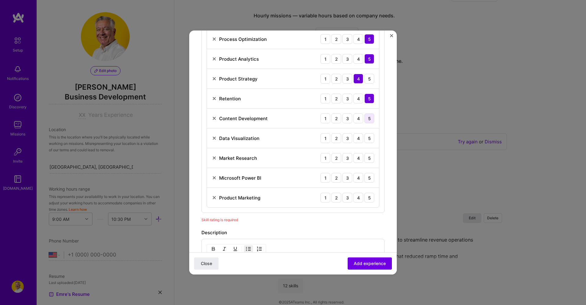
click at [367, 118] on div "5" at bounding box center [369, 119] width 10 height 10
click at [348, 136] on div "3" at bounding box center [348, 138] width 10 height 10
click at [359, 157] on div "4" at bounding box center [358, 158] width 10 height 10
click at [350, 178] on div "3" at bounding box center [348, 178] width 10 height 10
click at [369, 198] on div "5" at bounding box center [369, 198] width 10 height 10
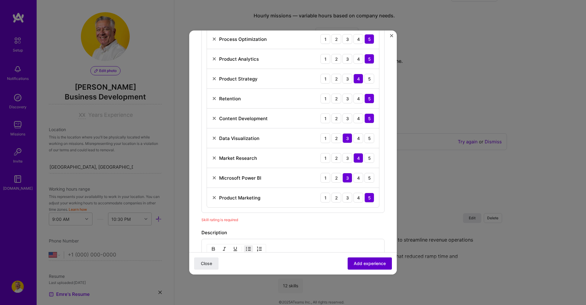
click at [366, 262] on span "Add experience" at bounding box center [370, 264] width 32 height 6
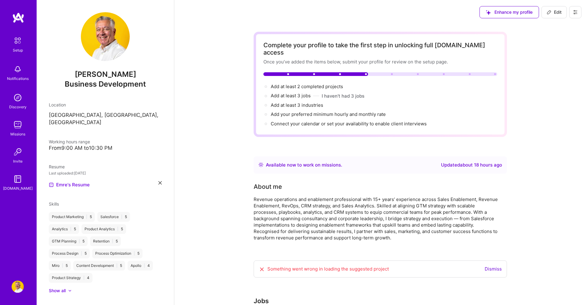
scroll to position [0, 0]
click at [556, 14] on span "Edit" at bounding box center [554, 12] width 15 height 6
select select "US"
select select "Right Now"
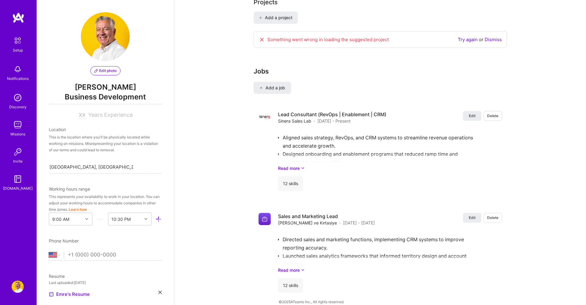
scroll to position [507, 0]
click at [279, 85] on span "Add a job" at bounding box center [272, 88] width 25 height 6
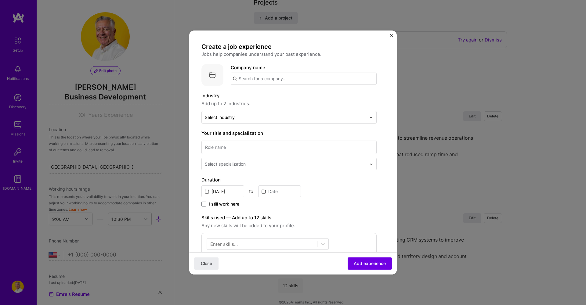
click at [267, 80] on input "text" at bounding box center [304, 79] width 146 height 12
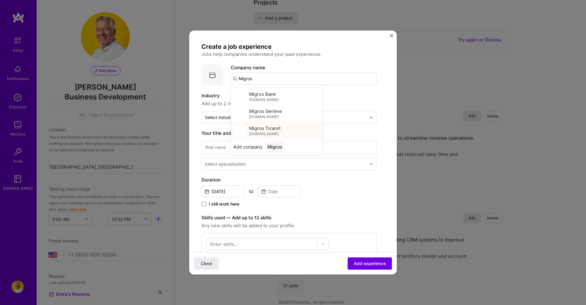
click at [264, 129] on span "Migros Ticaret" at bounding box center [264, 128] width 31 height 6
type input "Migros Ticaret"
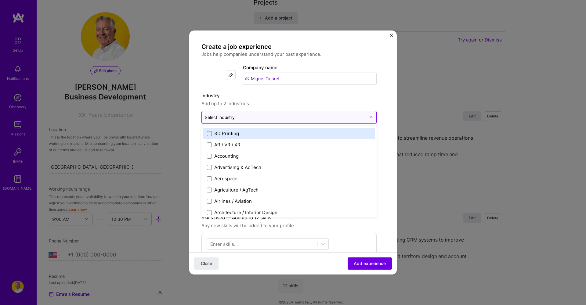
click at [277, 118] on input "text" at bounding box center [285, 117] width 161 height 6
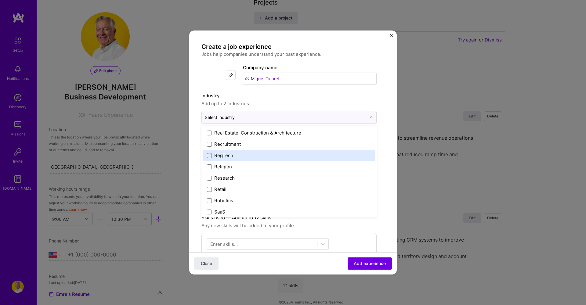
scroll to position [1141, 0]
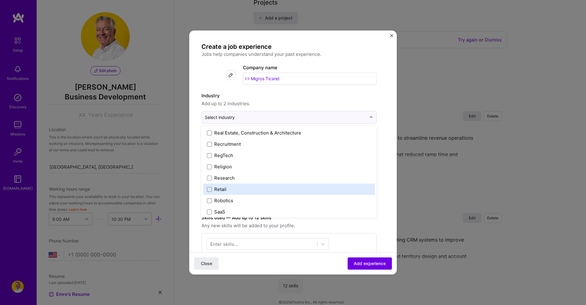
click at [261, 188] on label "Retail" at bounding box center [289, 189] width 164 height 6
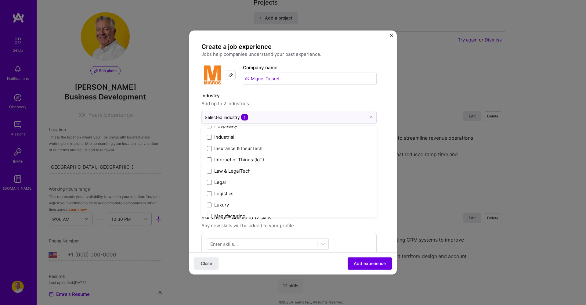
scroll to position [482, 0]
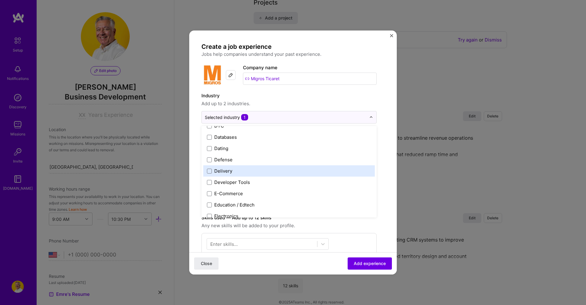
click at [268, 173] on label "Delivery" at bounding box center [289, 171] width 164 height 6
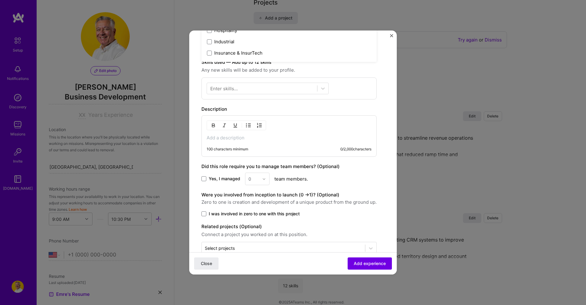
scroll to position [159, 0]
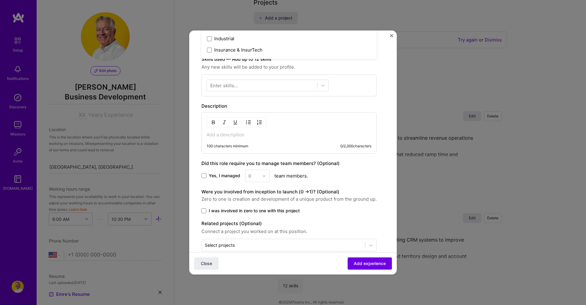
click at [238, 136] on p at bounding box center [289, 135] width 165 height 6
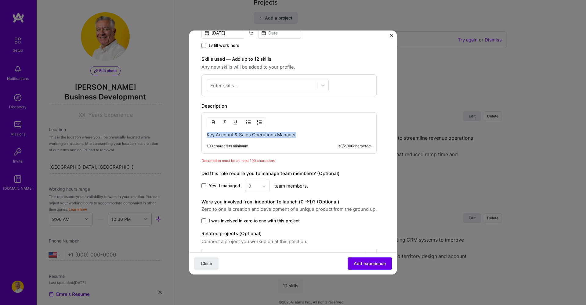
drag, startPoint x: 306, startPoint y: 133, endPoint x: 185, endPoint y: 129, distance: 121.6
click at [185, 129] on div "Create a job experience Jobs help companies understand your past experience. Co…" at bounding box center [293, 152] width 586 height 305
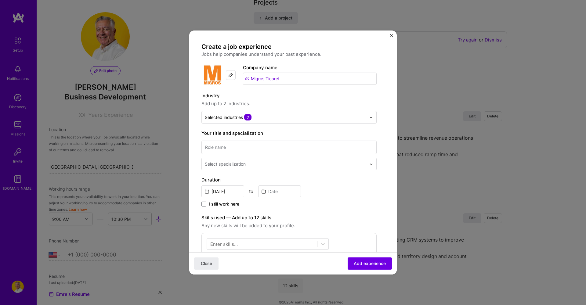
scroll to position [0, 0]
click at [253, 147] on input at bounding box center [288, 147] width 175 height 13
paste input "Key Account & Sales Operations Manager"
type input "Key Account & Sales Operations Manager"
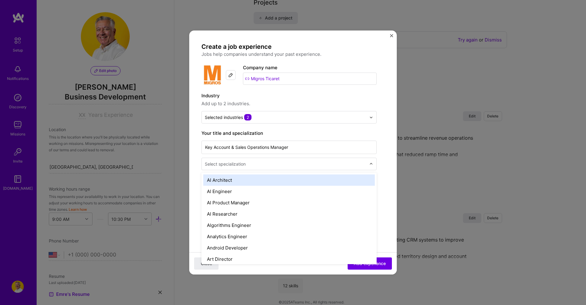
click at [305, 163] on input "text" at bounding box center [286, 164] width 163 height 6
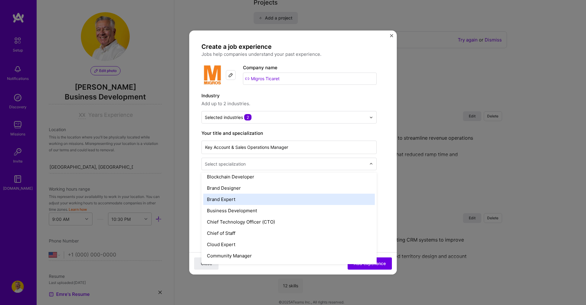
scroll to position [119, 0]
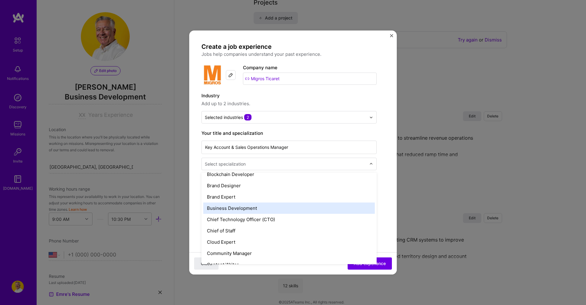
click at [277, 210] on div "Business Development" at bounding box center [289, 208] width 172 height 11
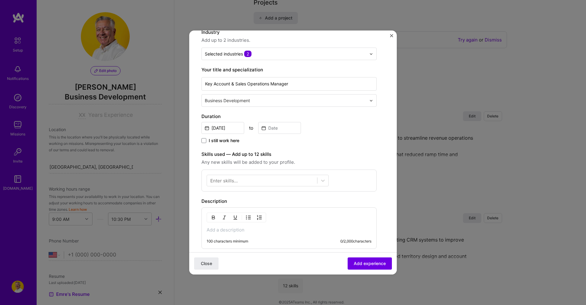
scroll to position [64, 0]
click at [230, 127] on input "[DATE]" at bounding box center [222, 128] width 43 height 12
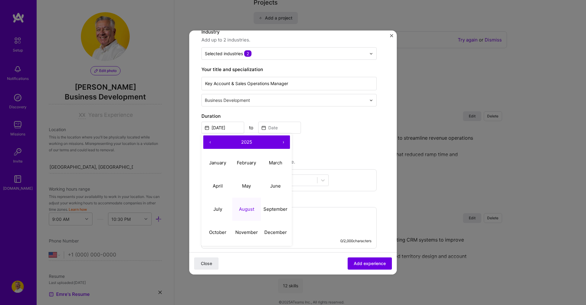
click at [212, 141] on button "‹" at bounding box center [209, 142] width 13 height 13
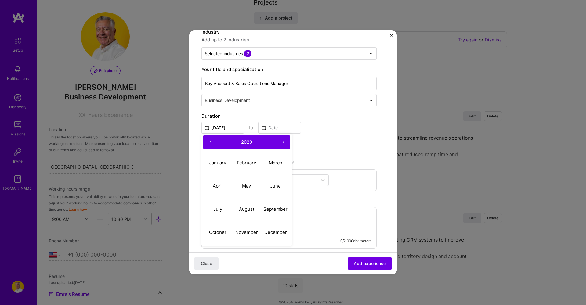
click at [212, 141] on button "‹" at bounding box center [209, 142] width 13 height 13
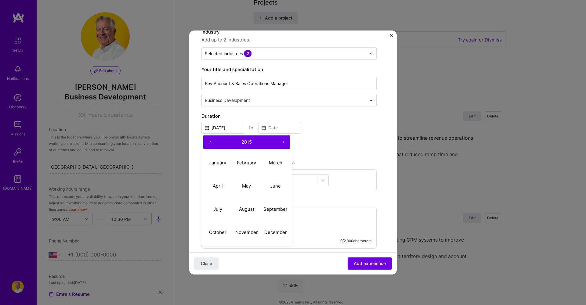
click at [212, 141] on button "‹" at bounding box center [209, 142] width 13 height 13
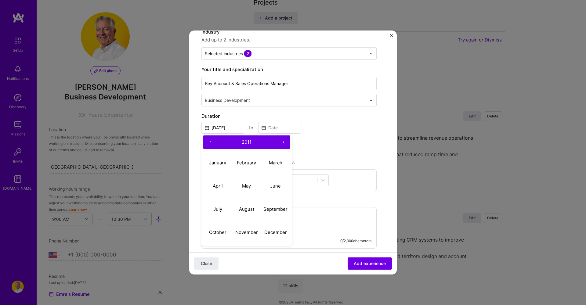
click at [212, 141] on button "‹" at bounding box center [209, 142] width 13 height 13
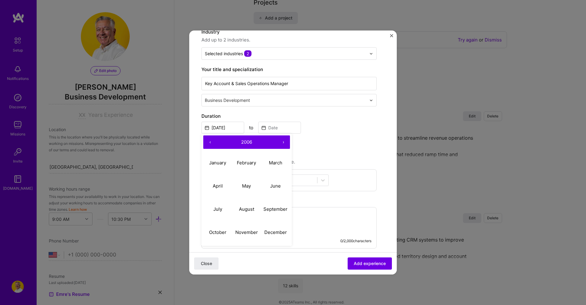
click at [212, 141] on button "‹" at bounding box center [209, 142] width 13 height 13
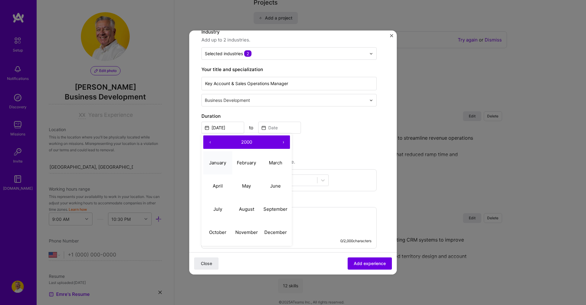
click at [221, 163] on abbr "January" at bounding box center [217, 163] width 17 height 6
type input "[DATE]"
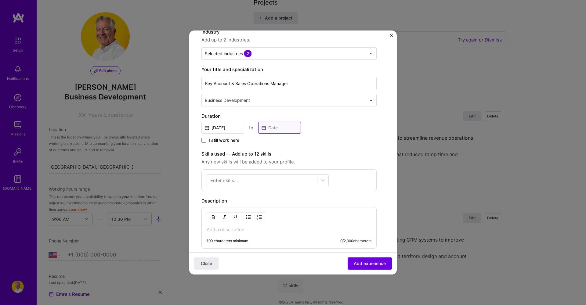
click at [285, 130] on input at bounding box center [279, 128] width 43 height 12
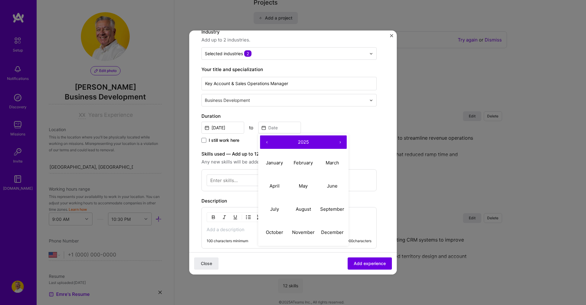
click at [269, 142] on button "‹" at bounding box center [266, 142] width 13 height 13
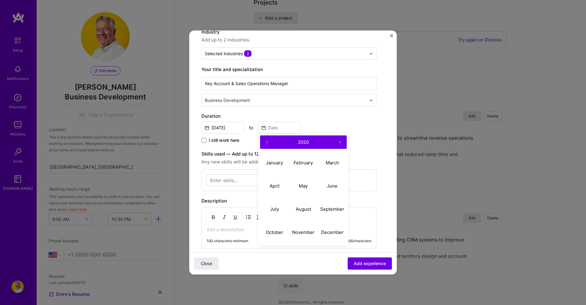
click at [269, 142] on button "‹" at bounding box center [266, 142] width 13 height 13
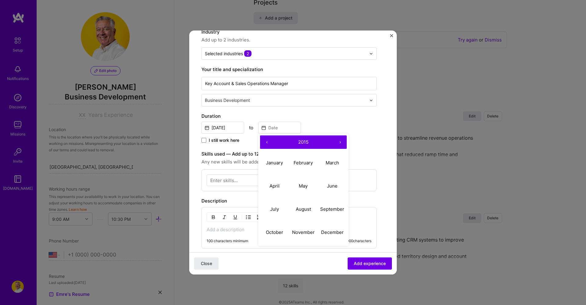
click at [269, 142] on button "‹" at bounding box center [266, 142] width 13 height 13
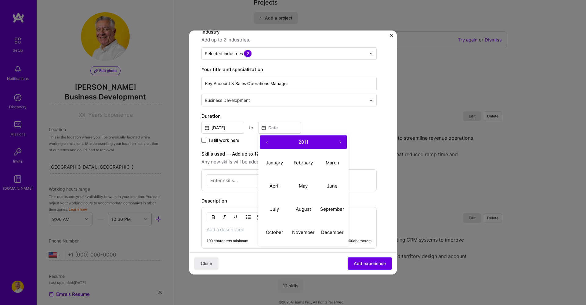
click at [269, 142] on button "‹" at bounding box center [266, 142] width 13 height 13
click at [334, 185] on abbr "June" at bounding box center [332, 186] width 11 height 6
type input "[DATE]"
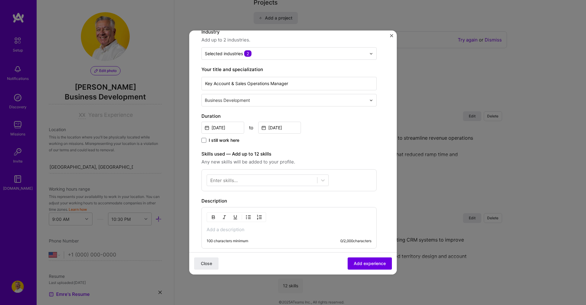
click at [254, 234] on div "100 characters minimum 0 / 2,000 characters" at bounding box center [288, 228] width 175 height 42
click at [251, 229] on p at bounding box center [289, 230] width 165 height 6
paste div
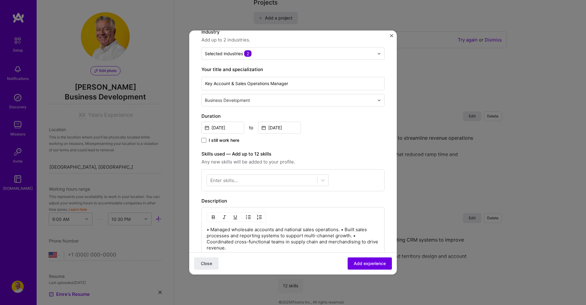
click at [212, 230] on p "• Managed wholesale accounts and national sales operations. • Built sales proce…" at bounding box center [293, 239] width 173 height 24
click at [342, 229] on p "Managed wholesale accounts and national sales operations. • Built sales process…" at bounding box center [293, 239] width 173 height 24
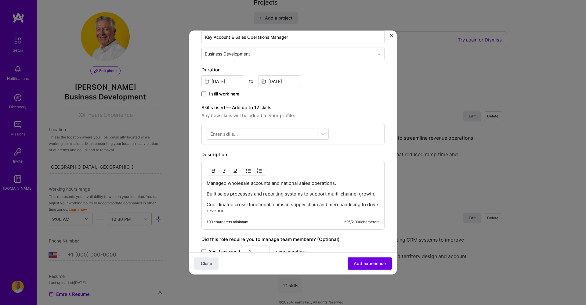
scroll to position [117, 0]
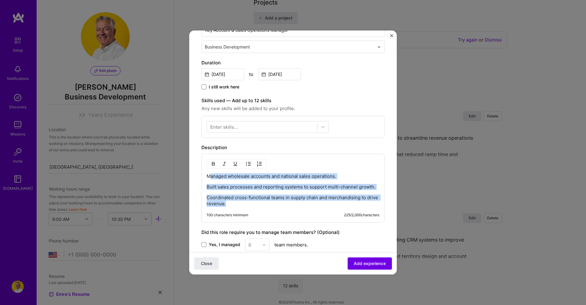
drag, startPoint x: 235, startPoint y: 205, endPoint x: 209, endPoint y: 176, distance: 39.6
click at [209, 176] on div "Managed wholesale accounts and national sales operations. Built sales processes…" at bounding box center [293, 190] width 173 height 34
click at [245, 164] on button "button" at bounding box center [248, 163] width 9 height 7
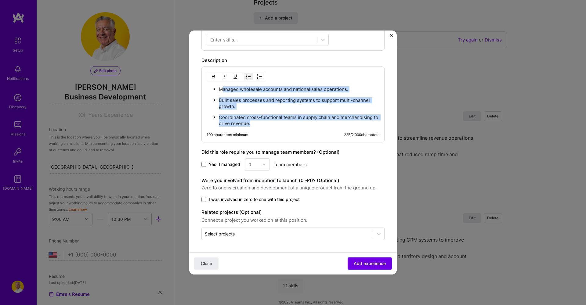
scroll to position [205, 0]
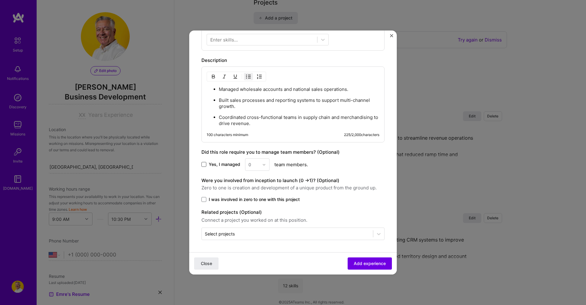
click at [203, 165] on span at bounding box center [203, 164] width 5 height 5
click at [0, 0] on input "Yes, I managed" at bounding box center [0, 0] width 0 height 0
click at [265, 165] on img at bounding box center [264, 165] width 4 height 4
click at [257, 259] on div "25+" at bounding box center [257, 257] width 21 height 11
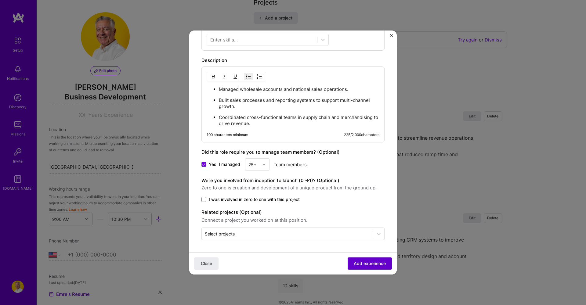
click at [363, 262] on span "Add experience" at bounding box center [370, 264] width 32 height 6
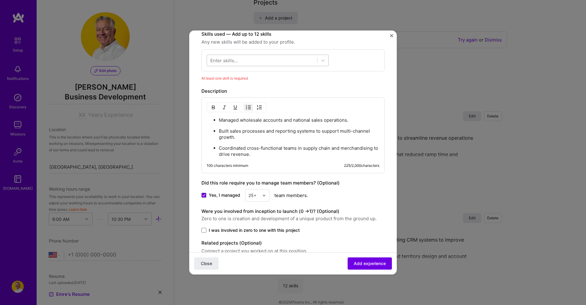
click at [243, 60] on div at bounding box center [262, 61] width 110 height 10
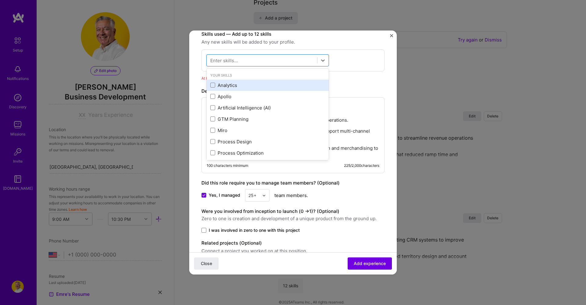
click at [233, 85] on div "Analytics" at bounding box center [267, 85] width 115 height 6
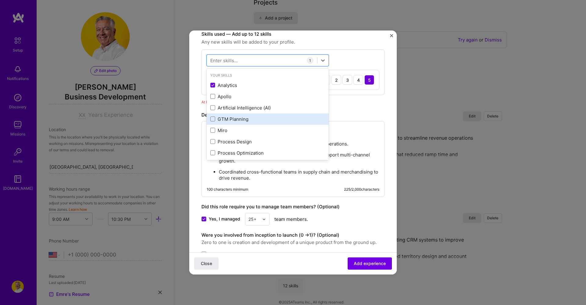
click at [238, 117] on div "GTM Planning" at bounding box center [267, 119] width 115 height 6
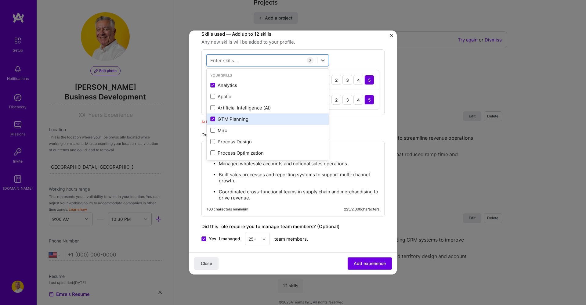
scroll to position [36, 0]
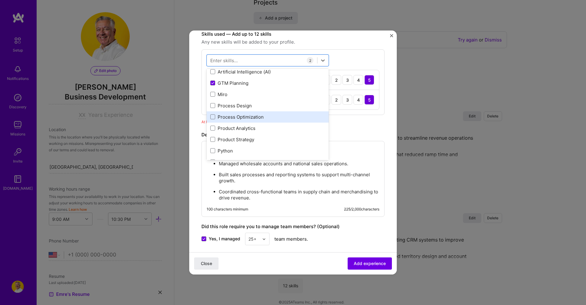
click at [240, 116] on div "Process Optimization" at bounding box center [267, 117] width 115 height 6
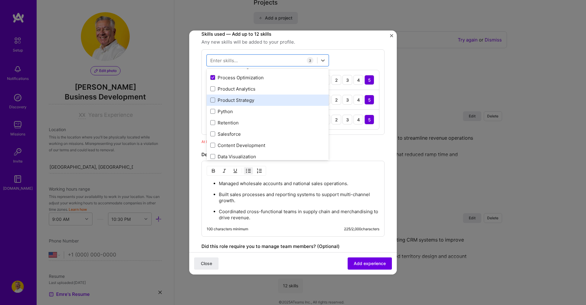
scroll to position [79, 0]
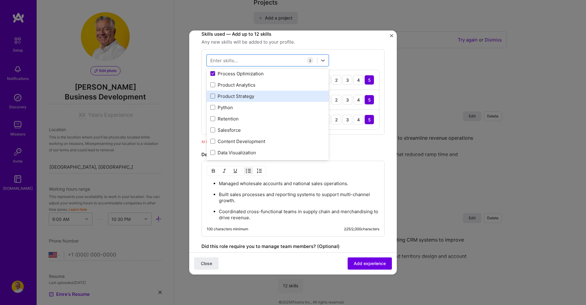
click at [245, 95] on div "Product Strategy" at bounding box center [267, 96] width 115 height 6
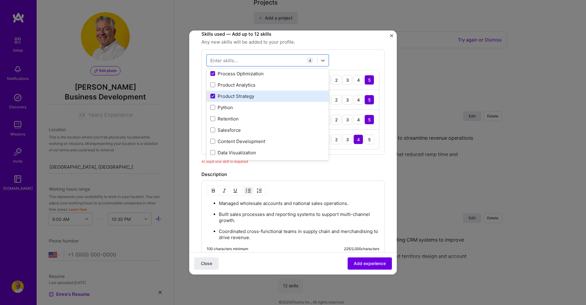
scroll to position [132, 0]
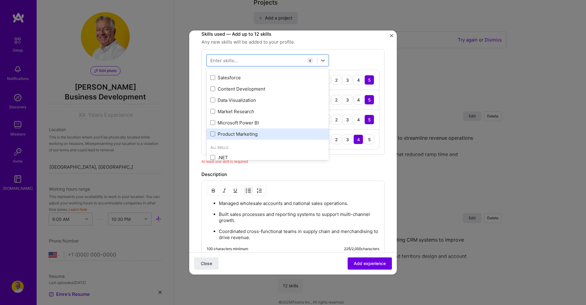
click at [253, 138] on div "Product Marketing" at bounding box center [268, 134] width 122 height 11
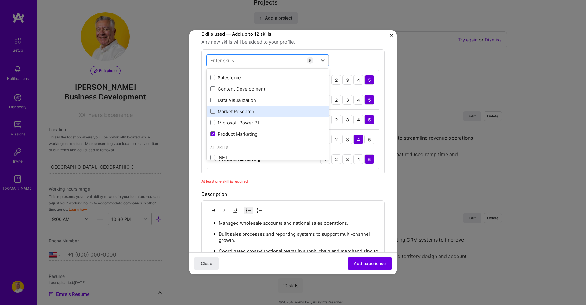
click at [239, 110] on div "Market Research" at bounding box center [267, 111] width 115 height 6
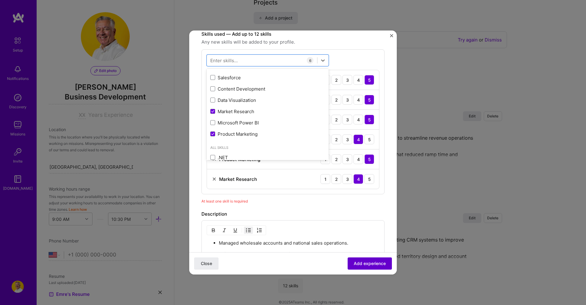
click at [370, 263] on span "Add experience" at bounding box center [370, 264] width 32 height 6
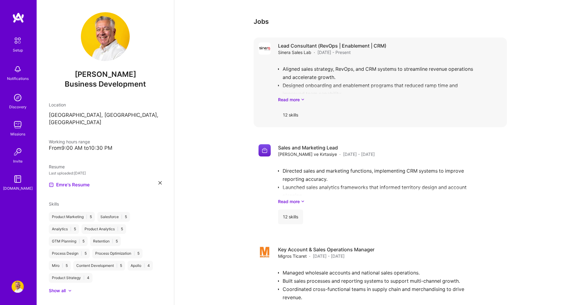
scroll to position [292, 0]
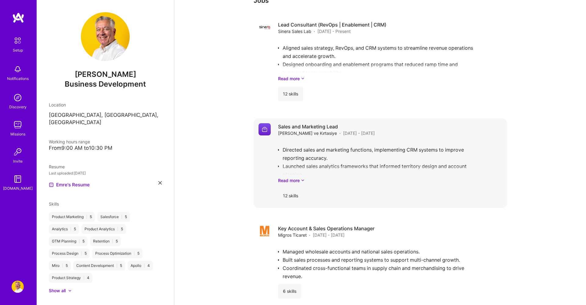
click at [317, 123] on h4 "Sales and Marketing Lead" at bounding box center [326, 126] width 97 height 7
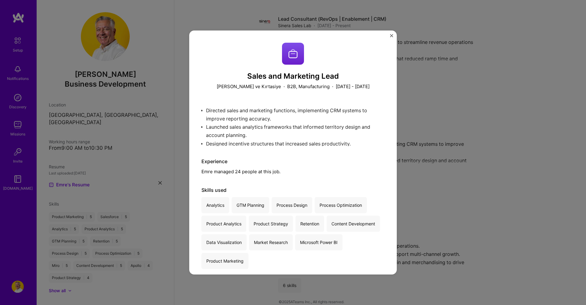
click at [391, 35] on img "Close" at bounding box center [391, 35] width 3 height 3
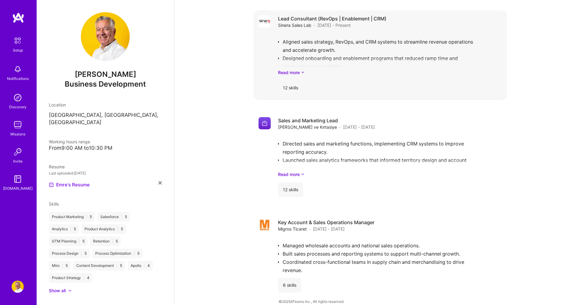
scroll to position [297, 0]
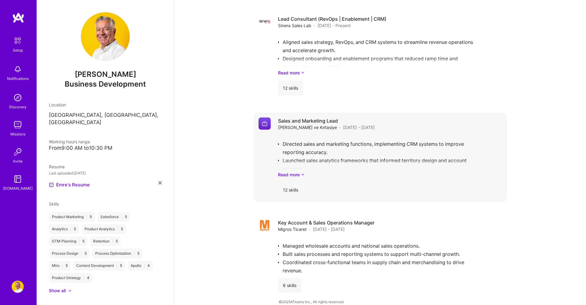
click at [262, 118] on img at bounding box center [265, 124] width 12 height 12
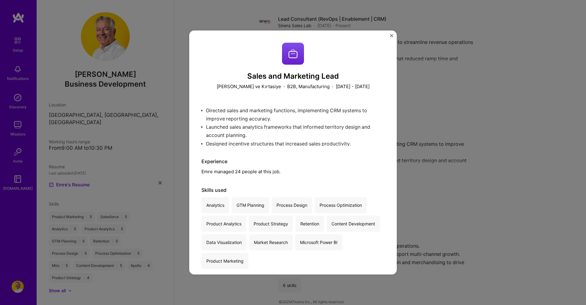
click at [392, 35] on img "Close" at bounding box center [391, 35] width 3 height 3
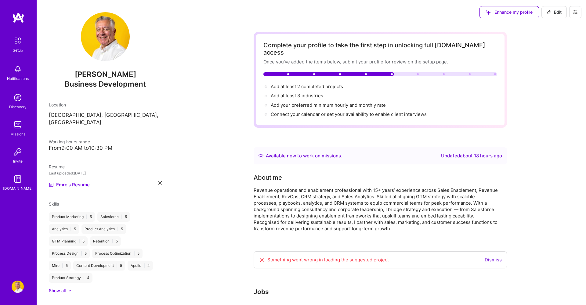
click at [557, 14] on span "Edit" at bounding box center [554, 12] width 15 height 6
select select "US"
select select "Right Now"
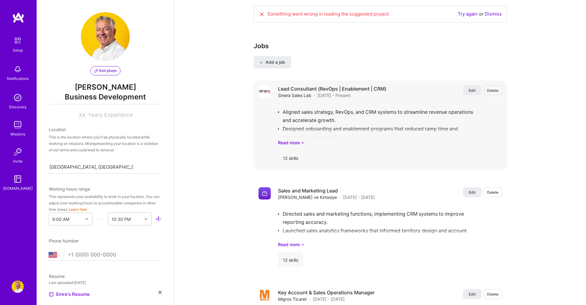
scroll to position [594, 0]
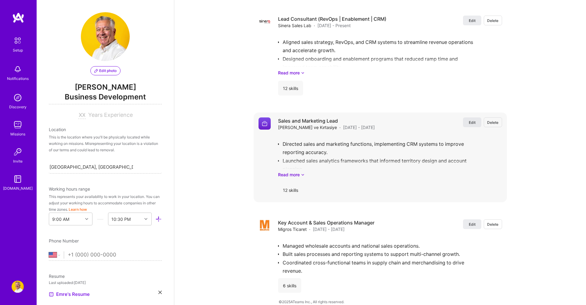
click at [476, 118] on button "Edit" at bounding box center [472, 123] width 18 height 10
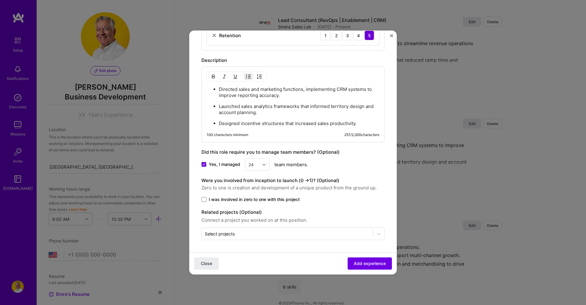
scroll to position [447, 0]
click at [264, 164] on img at bounding box center [264, 165] width 4 height 4
click at [255, 258] on div "25+" at bounding box center [257, 257] width 21 height 11
click at [357, 263] on span "Add experience" at bounding box center [370, 264] width 32 height 6
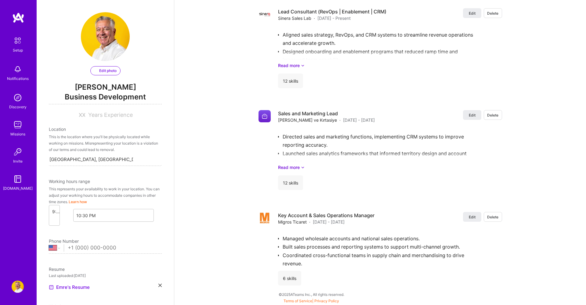
select select "US"
select select "Right Now"
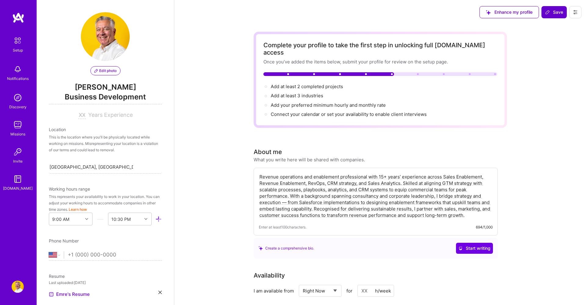
scroll to position [0, 0]
click at [558, 14] on span "Save" at bounding box center [554, 12] width 18 height 6
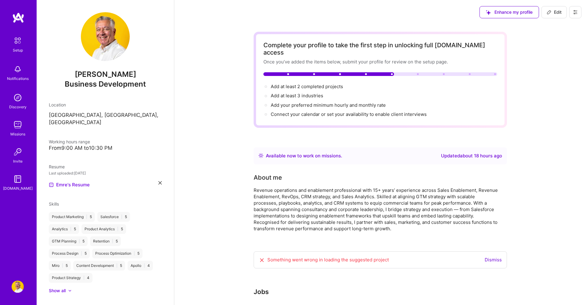
click at [558, 10] on span "Edit" at bounding box center [554, 12] width 15 height 6
select select "US"
select select "Right Now"
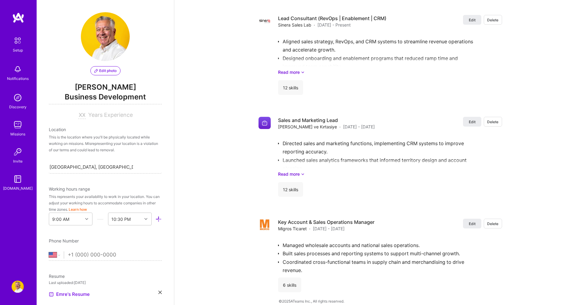
scroll to position [594, 0]
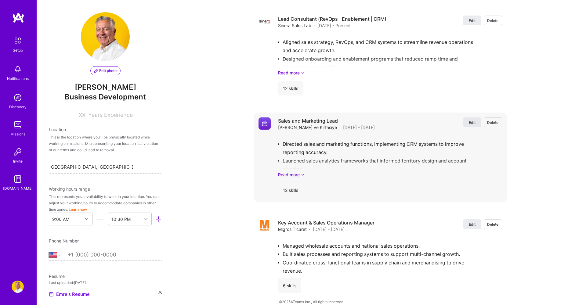
click at [470, 120] on span "Edit" at bounding box center [472, 122] width 7 height 5
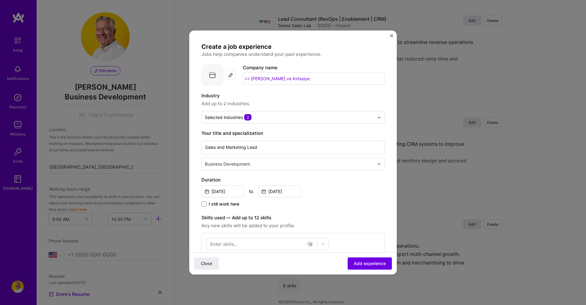
click at [229, 76] on img at bounding box center [230, 75] width 5 height 5
click at [311, 78] on input "[PERSON_NAME] ve Kırtasiye" at bounding box center [314, 79] width 142 height 12
drag, startPoint x: 314, startPoint y: 78, endPoint x: 224, endPoint y: 76, distance: 89.5
click at [224, 76] on div "Company logo Company name [PERSON_NAME] ve Kırtasiye" at bounding box center [292, 75] width 183 height 22
type input "[PERSON_NAME] ve Kirtasiye"
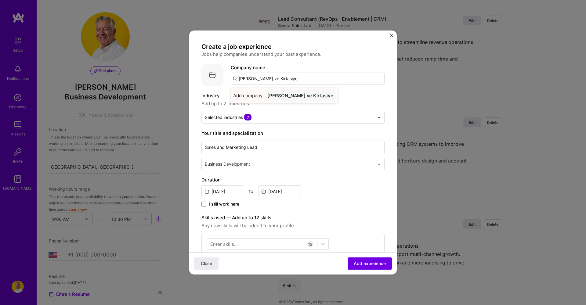
click at [252, 97] on span "Add company" at bounding box center [247, 95] width 29 height 6
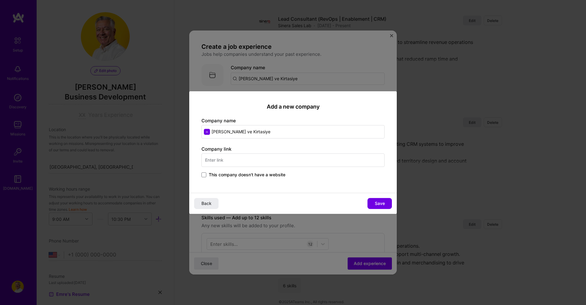
click at [273, 159] on input "text" at bounding box center [292, 160] width 183 height 13
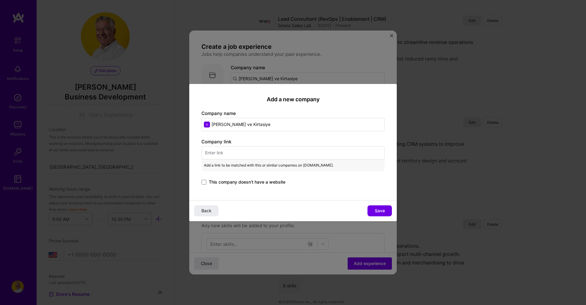
paste input "[URL][DOMAIN_NAME]"
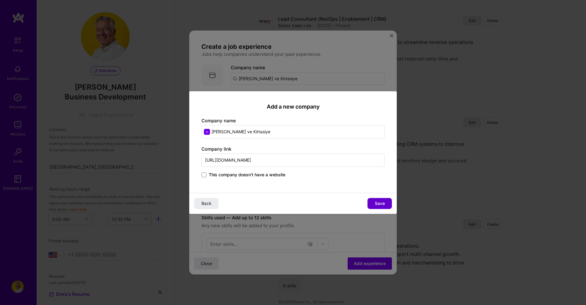
type input "[URL][DOMAIN_NAME]"
click at [383, 202] on span "Save" at bounding box center [380, 204] width 10 height 6
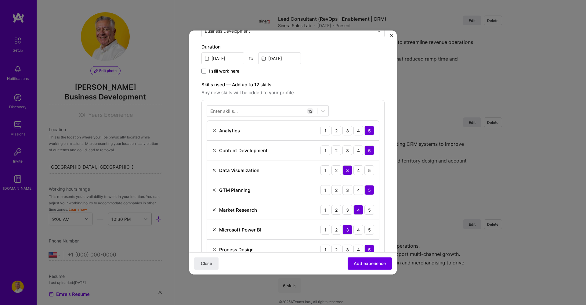
scroll to position [174, 0]
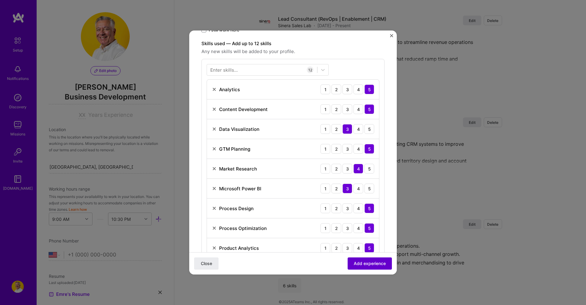
click at [375, 264] on span "Add experience" at bounding box center [370, 264] width 32 height 6
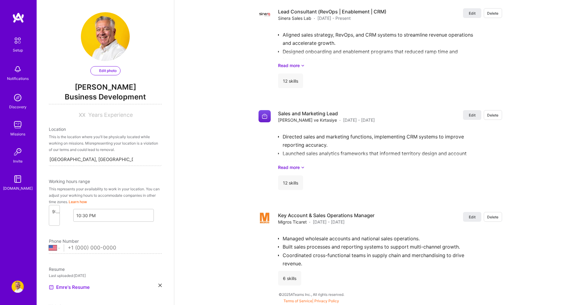
select select "US"
select select "Right Now"
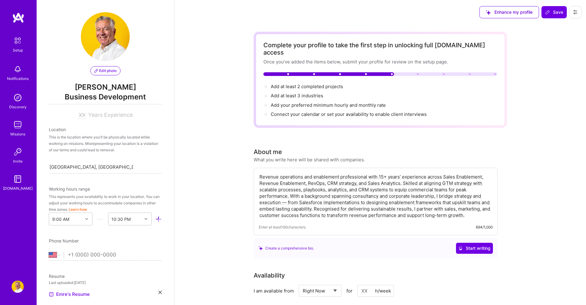
scroll to position [0, 0]
click at [505, 16] on button "Enhance my profile" at bounding box center [510, 12] width 60 height 12
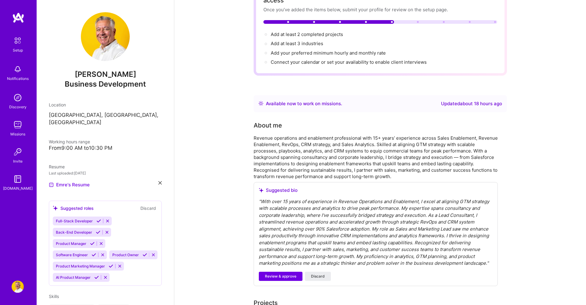
scroll to position [53, 0]
click at [324, 273] on span "Discard" at bounding box center [318, 275] width 14 height 5
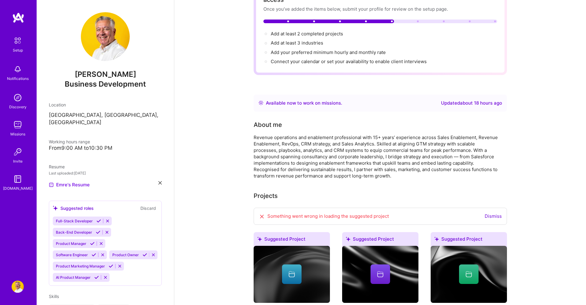
scroll to position [34, 0]
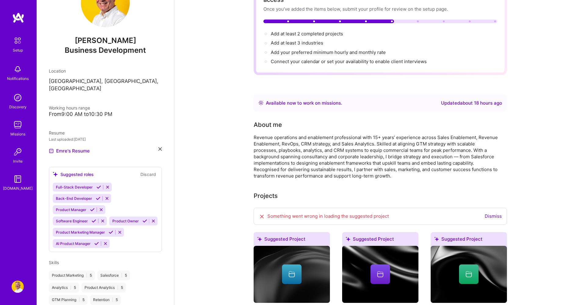
click at [92, 208] on icon at bounding box center [92, 210] width 5 height 5
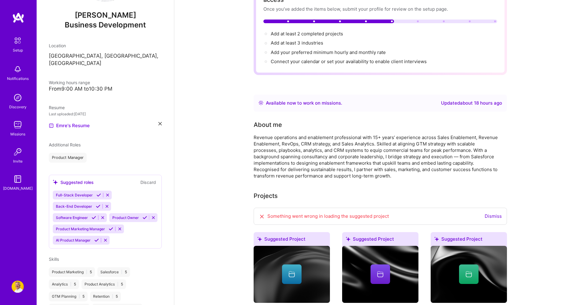
scroll to position [64, 0]
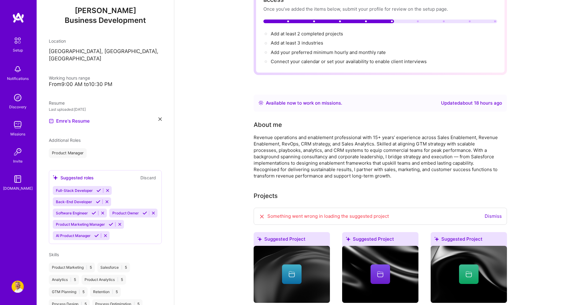
click at [144, 211] on icon at bounding box center [145, 213] width 5 height 5
click at [110, 222] on icon at bounding box center [111, 224] width 5 height 5
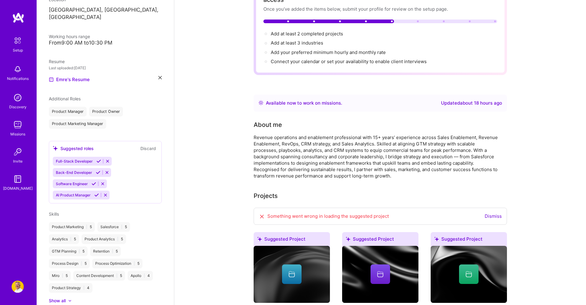
scroll to position [107, 0]
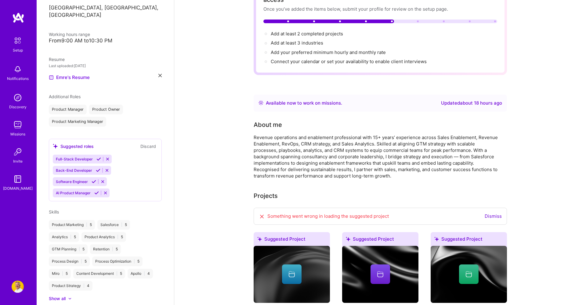
click at [124, 180] on div "Full-Stack Developer Back-End Developer Software Engineer AI Product Manager" at bounding box center [105, 176] width 105 height 43
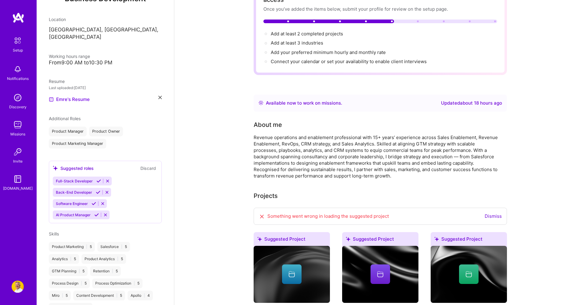
scroll to position [85, 0]
click at [72, 127] on div "Product Manager" at bounding box center [68, 132] width 38 height 10
click at [109, 179] on icon at bounding box center [107, 181] width 5 height 5
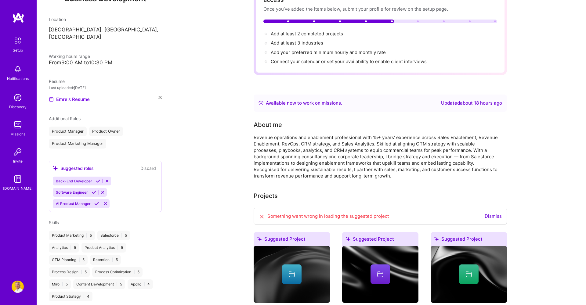
click at [108, 179] on icon at bounding box center [107, 181] width 5 height 5
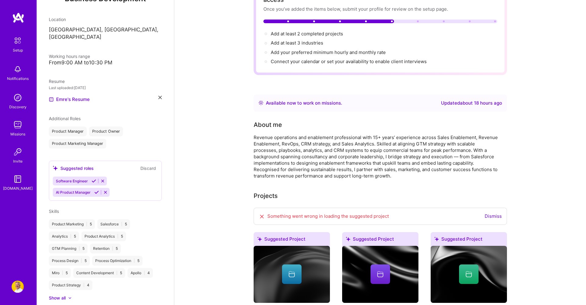
click at [103, 179] on icon at bounding box center [102, 181] width 5 height 5
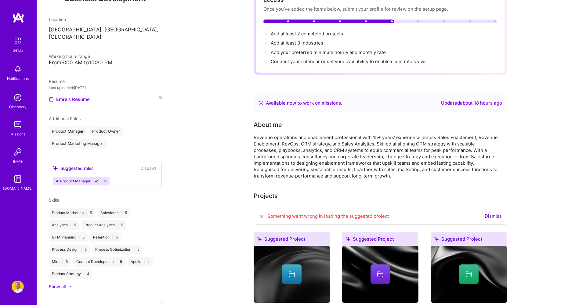
click at [105, 179] on icon at bounding box center [105, 181] width 5 height 5
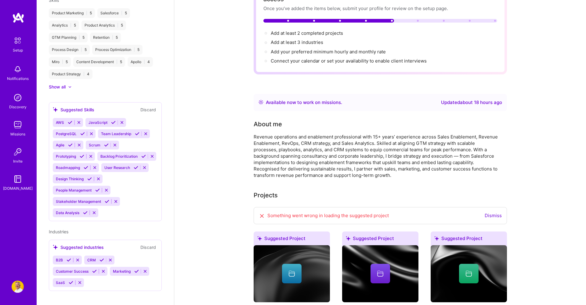
scroll to position [249, 0]
click at [150, 107] on button "Discard" at bounding box center [148, 110] width 19 height 7
click at [67, 258] on icon at bounding box center [69, 260] width 5 height 5
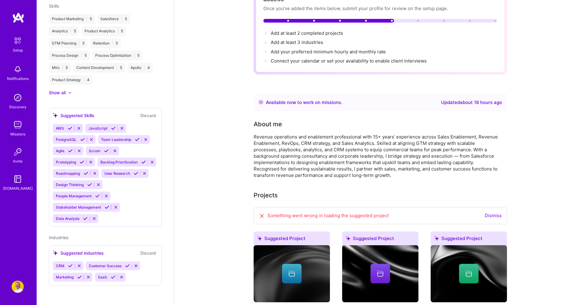
scroll to position [238, 0]
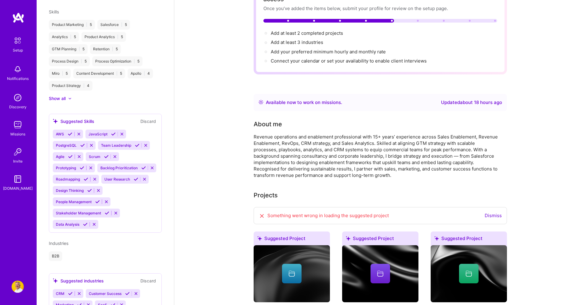
click at [71, 266] on div "[PERSON_NAME] Business Development Location [GEOGRAPHIC_DATA], [GEOGRAPHIC_DATA…" at bounding box center [105, 152] width 137 height 305
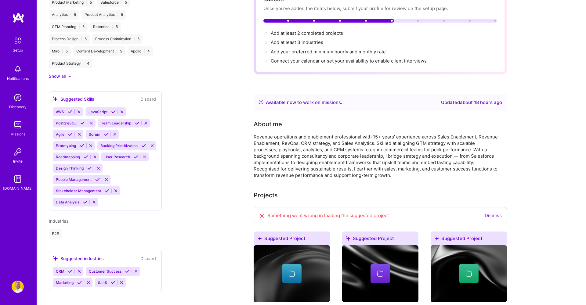
scroll to position [260, 0]
click at [112, 281] on icon at bounding box center [113, 283] width 5 height 5
click at [71, 270] on icon at bounding box center [70, 272] width 5 height 5
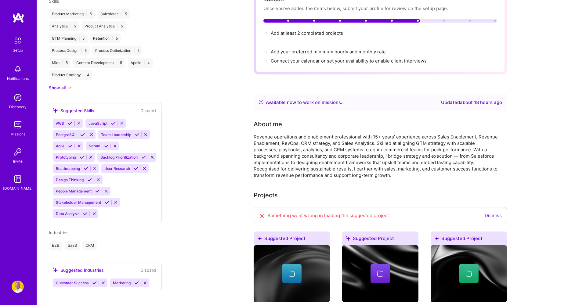
click at [94, 281] on icon at bounding box center [94, 283] width 5 height 5
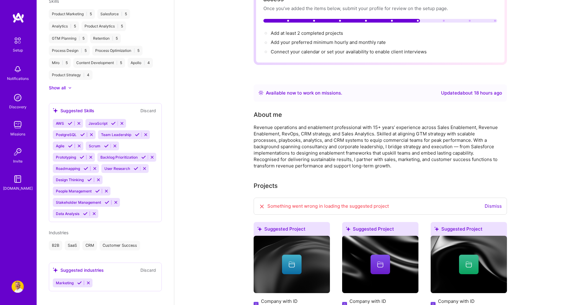
click at [79, 281] on icon at bounding box center [79, 283] width 5 height 5
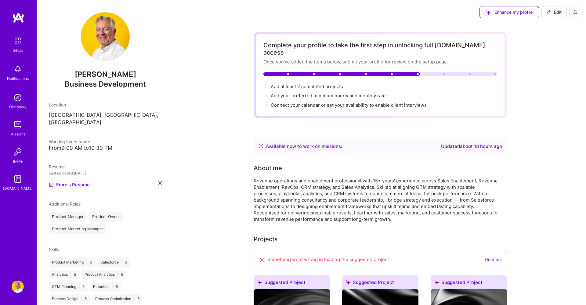
scroll to position [0, 0]
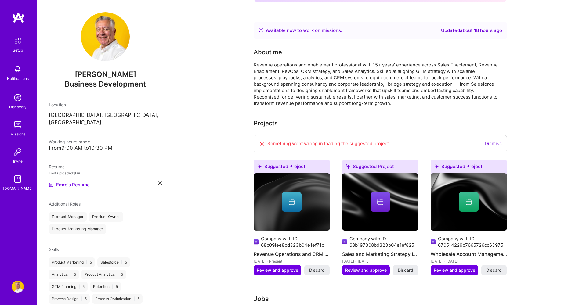
click at [391, 137] on div "Something went wrong in loading the suggested project Dismiss" at bounding box center [380, 143] width 253 height 17
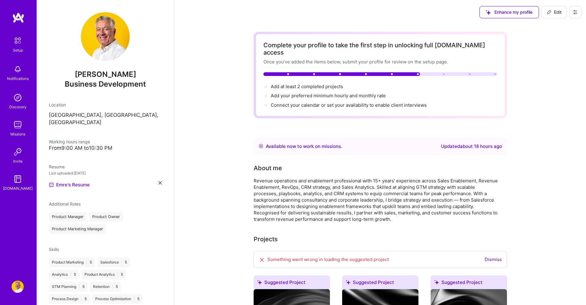
click at [564, 10] on button "Edit" at bounding box center [554, 12] width 25 height 12
select select "US"
select select "Right Now"
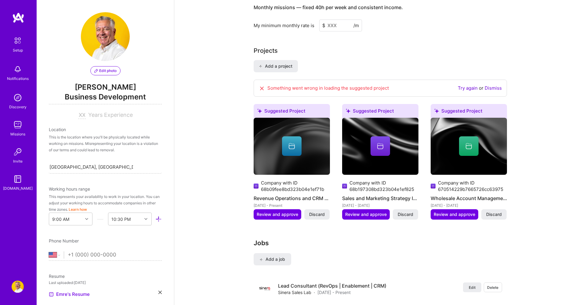
scroll to position [441, 0]
click at [285, 63] on span "Add a project" at bounding box center [275, 66] width 33 height 6
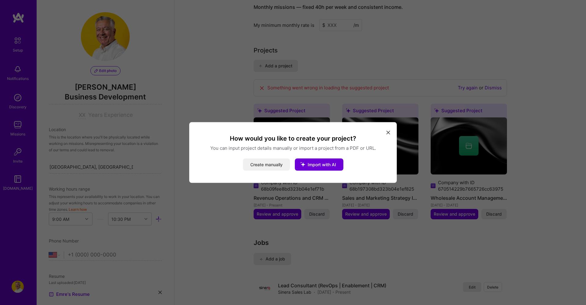
click at [269, 162] on button "Create manually" at bounding box center [266, 165] width 47 height 12
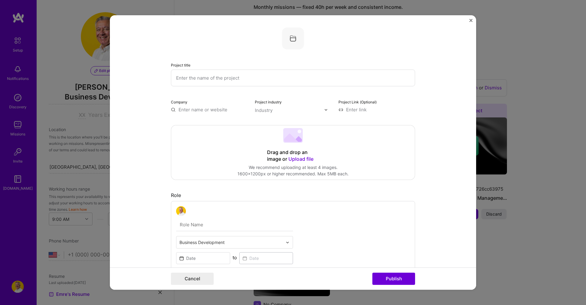
scroll to position [0, 0]
click at [471, 19] on img "Close" at bounding box center [470, 20] width 3 height 3
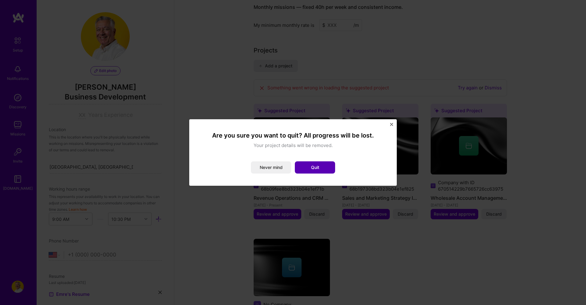
click at [312, 165] on button "Quit" at bounding box center [315, 167] width 40 height 12
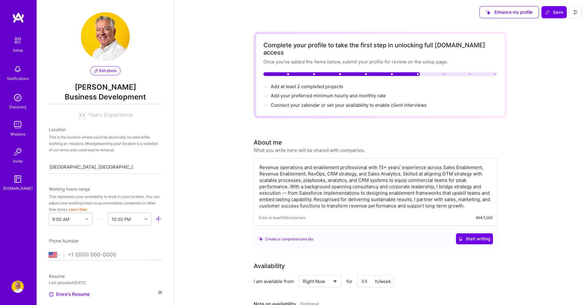
click at [576, 14] on icon at bounding box center [575, 12] width 5 height 5
click at [565, 23] on button "Settings" at bounding box center [559, 26] width 46 height 16
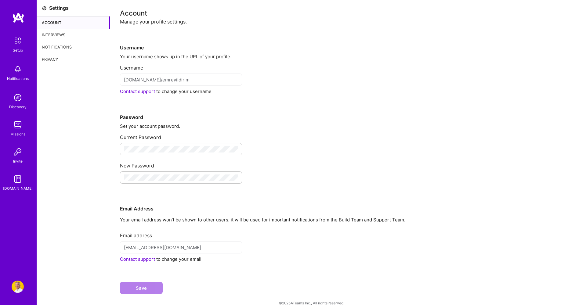
click at [16, 98] on img at bounding box center [18, 98] width 12 height 12
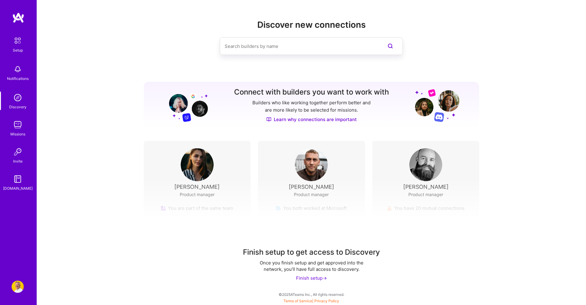
click at [19, 45] on img at bounding box center [17, 40] width 13 height 13
